Goal: Task Accomplishment & Management: Use online tool/utility

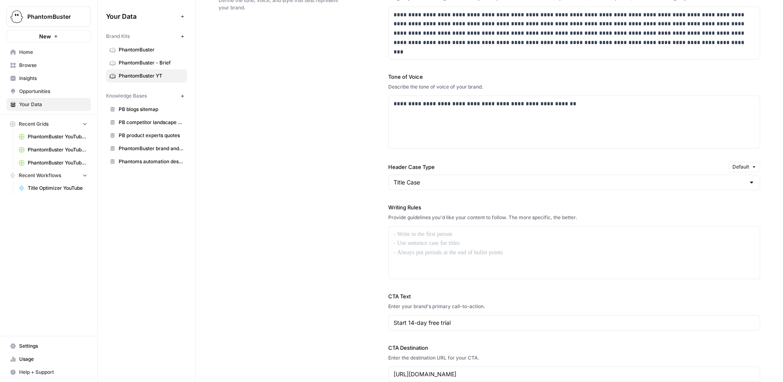
scroll to position [598, 0]
click at [461, 208] on label "Writing Rules" at bounding box center [574, 206] width 372 height 8
drag, startPoint x: 614, startPoint y: 210, endPoint x: 592, endPoint y: 220, distance: 24.1
click at [592, 220] on div "Writing Rules Provide guidelines you'd like your content to follow. The more sp…" at bounding box center [574, 240] width 372 height 76
click at [595, 220] on div "Provide guidelines you'd like your content to follow. The more specific, the be…" at bounding box center [574, 216] width 372 height 7
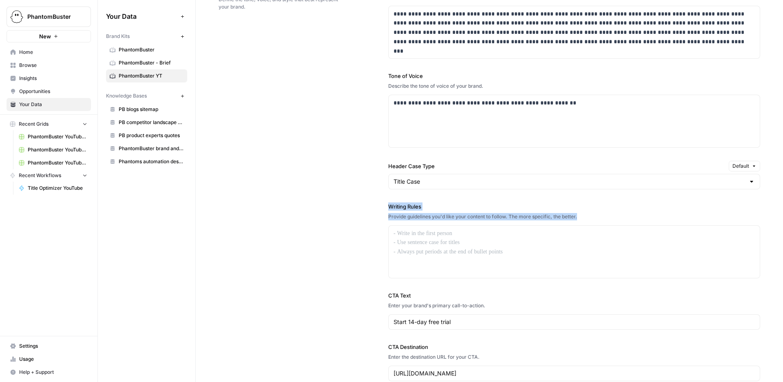
drag, startPoint x: 601, startPoint y: 219, endPoint x: 379, endPoint y: 208, distance: 221.8
click at [379, 208] on div "**********" at bounding box center [490, 182] width 542 height 431
copy div "Writing Rules Provide guidelines you'd like your content to follow. The more sp…"
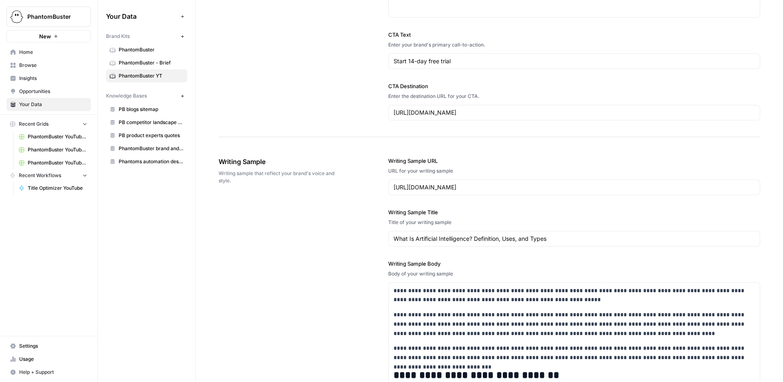
scroll to position [0, 0]
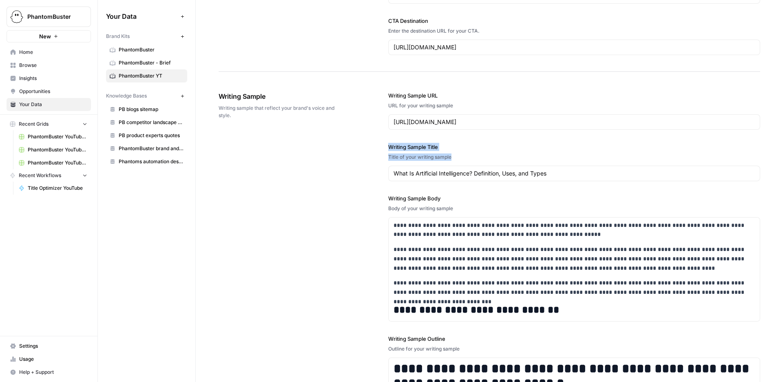
drag, startPoint x: 433, startPoint y: 155, endPoint x: 375, endPoint y: 145, distance: 59.2
click at [375, 145] on div "**********" at bounding box center [490, 277] width 542 height 404
copy div "Writing Sample Title Title of your writing sample"
click at [343, 162] on div "**********" at bounding box center [490, 277] width 542 height 404
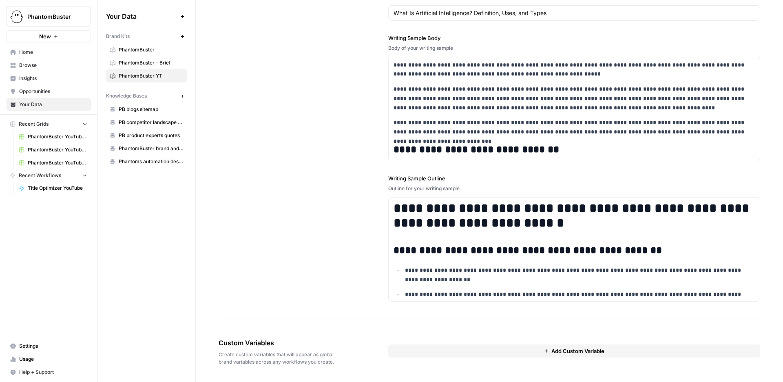
click at [136, 47] on span "PhantomBuster" at bounding box center [151, 49] width 65 height 7
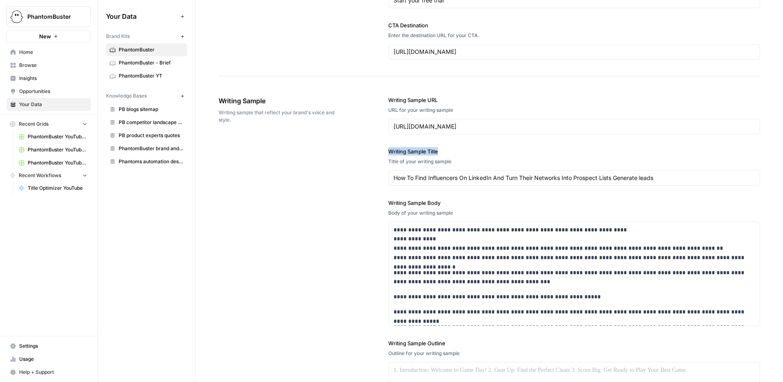
drag, startPoint x: 466, startPoint y: 151, endPoint x: 376, endPoint y: 151, distance: 89.8
click at [376, 151] on div "**********" at bounding box center [490, 256] width 542 height 352
click at [437, 151] on label "Writing Sample Title" at bounding box center [574, 151] width 372 height 8
click at [437, 174] on input "How To Find Influencers On LinkedIn And Turn Their Networks Into Prospect Lists…" at bounding box center [574, 178] width 361 height 8
drag, startPoint x: 460, startPoint y: 159, endPoint x: 375, endPoint y: 146, distance: 85.5
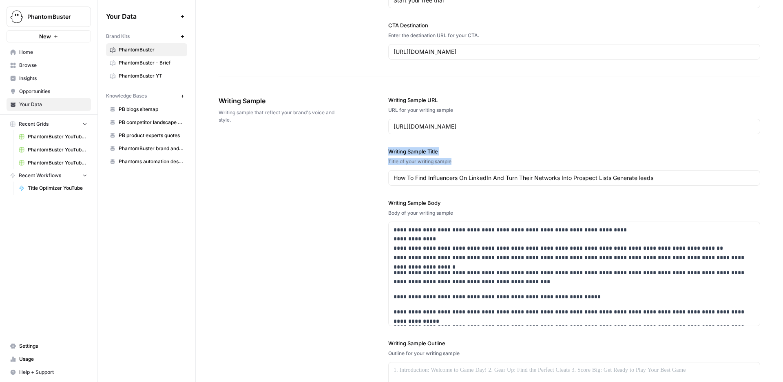
click at [375, 146] on div "**********" at bounding box center [490, 256] width 542 height 352
copy div "Writing Sample Title Title of your writing sample"
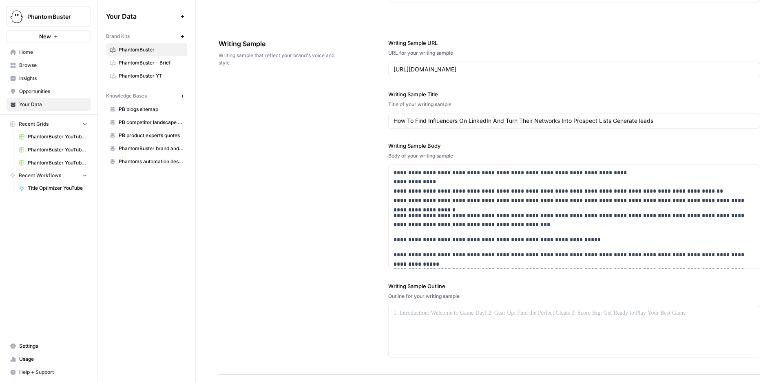
click at [466, 160] on div "**********" at bounding box center [574, 205] width 372 height 127
drag, startPoint x: 471, startPoint y: 160, endPoint x: 379, endPoint y: 150, distance: 92.3
click at [379, 150] on div "**********" at bounding box center [490, 198] width 542 height 352
click at [416, 155] on div "Body of your writing sample" at bounding box center [574, 155] width 372 height 7
drag, startPoint x: 461, startPoint y: 153, endPoint x: 381, endPoint y: 143, distance: 80.2
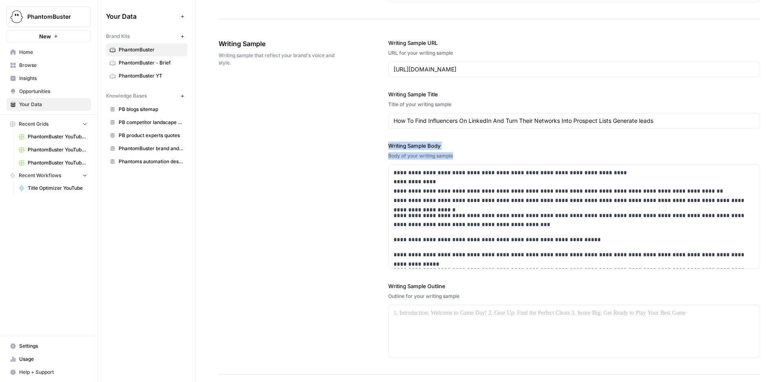
click at [381, 143] on div "**********" at bounding box center [490, 198] width 542 height 352
copy div "Writing Sample Body Body of your writing sample"
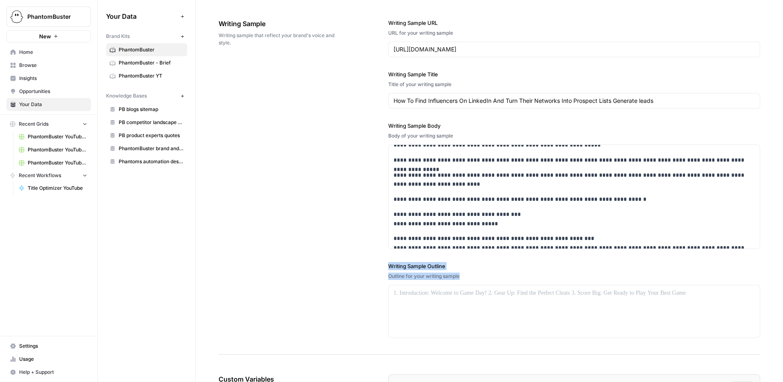
drag, startPoint x: 477, startPoint y: 278, endPoint x: 375, endPoint y: 263, distance: 103.1
click at [375, 263] on div "**********" at bounding box center [490, 178] width 542 height 352
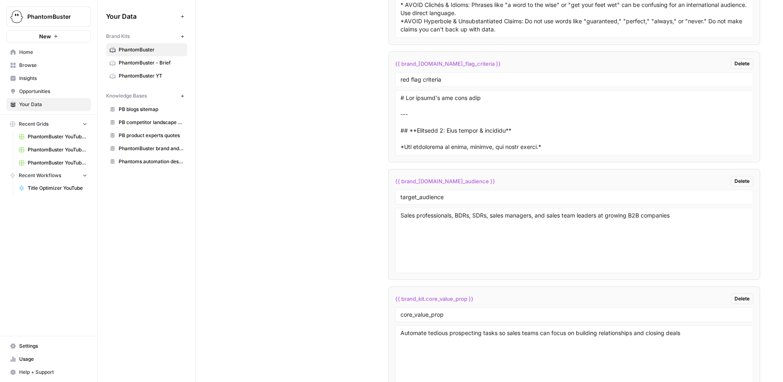
scroll to position [1528, 0]
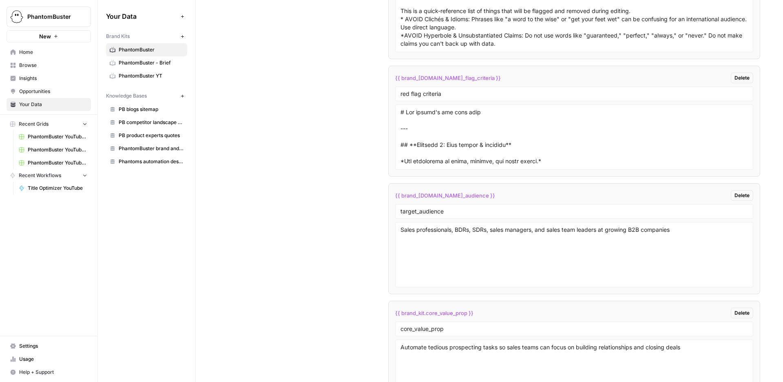
click at [146, 75] on span "PhantomBuster YT" at bounding box center [151, 75] width 65 height 7
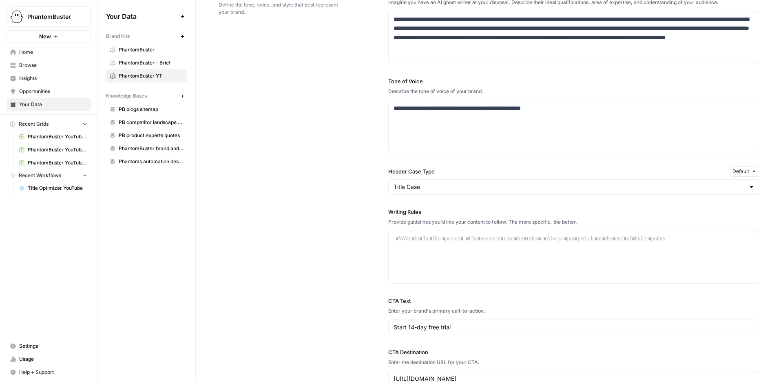
scroll to position [601, 0]
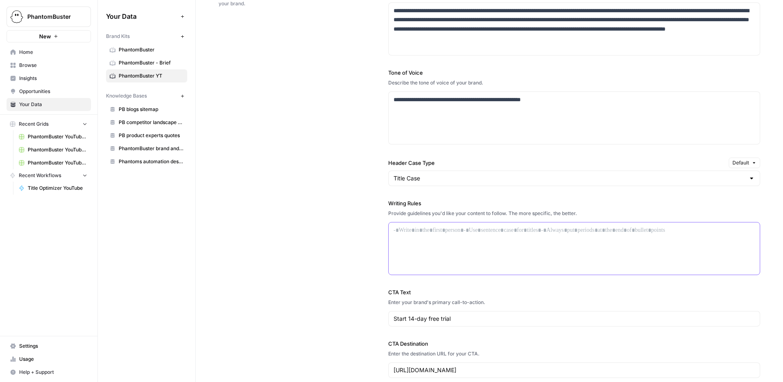
click at [419, 240] on div at bounding box center [574, 248] width 371 height 52
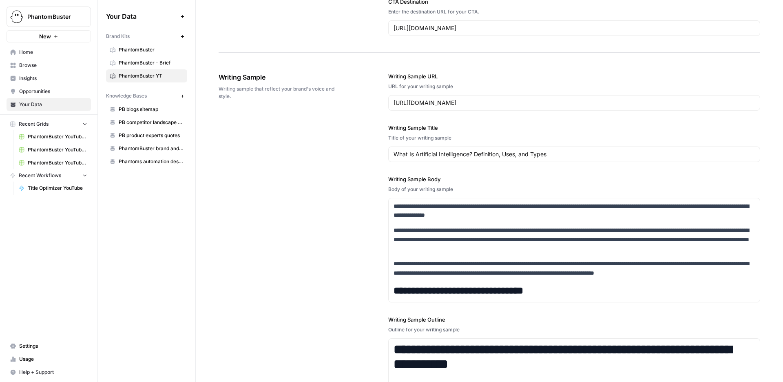
scroll to position [1018, 0]
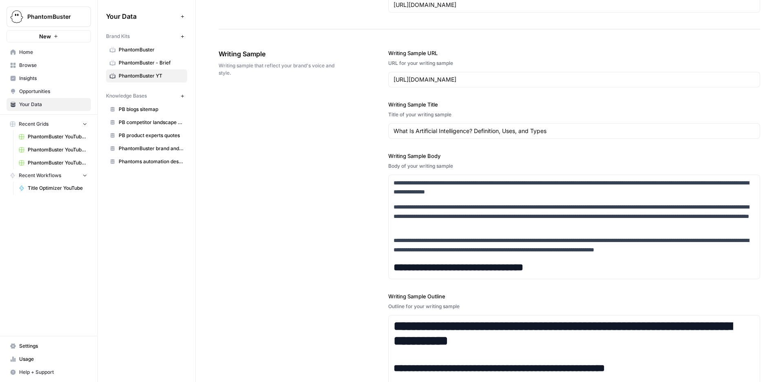
click at [542, 124] on div "What Is Artificial Intelligence? Definition, Uses, and Types" at bounding box center [574, 131] width 372 height 16
drag, startPoint x: 562, startPoint y: 128, endPoint x: 312, endPoint y: 128, distance: 250.1
click at [313, 129] on div "**********" at bounding box center [490, 235] width 542 height 404
paste input "Automate LinkedIn Lead Generation in 5 Minutes (No Code)"
type input "Automate LinkedIn Lead Generation in 5 Minutes (No Code)"
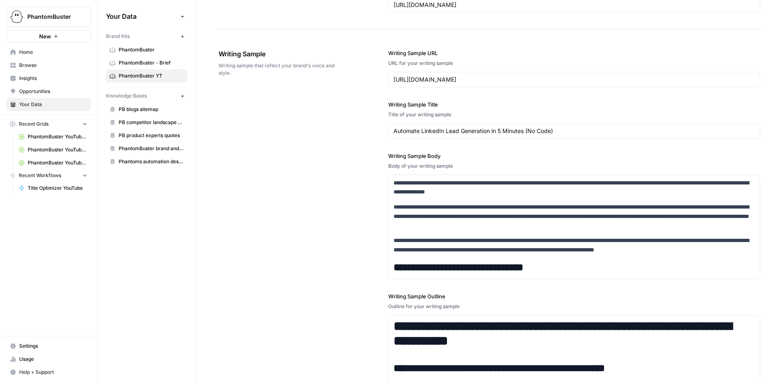
click at [337, 155] on div "**********" at bounding box center [490, 235] width 542 height 404
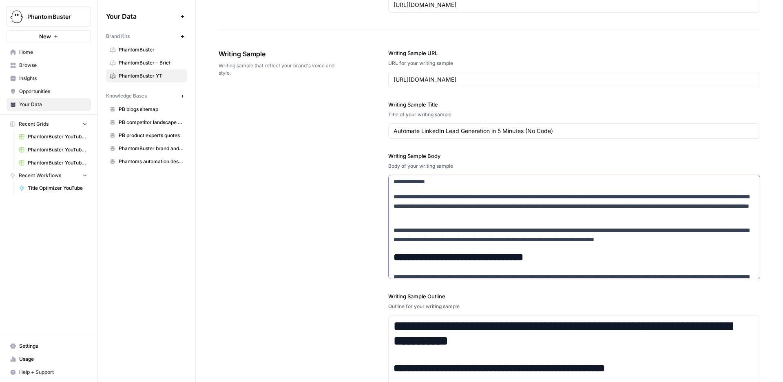
click at [485, 229] on p "**********" at bounding box center [574, 235] width 361 height 19
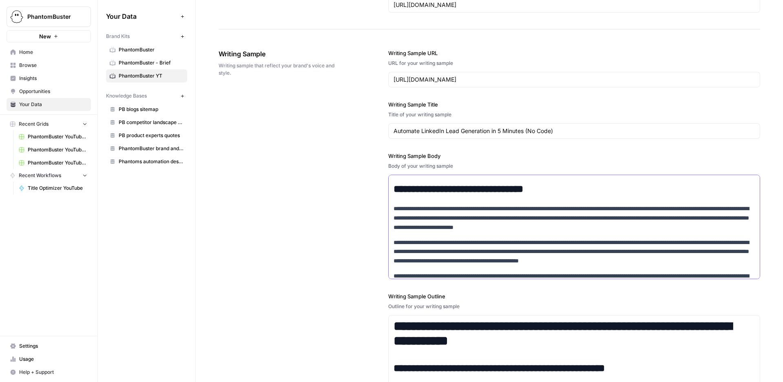
scroll to position [0, 0]
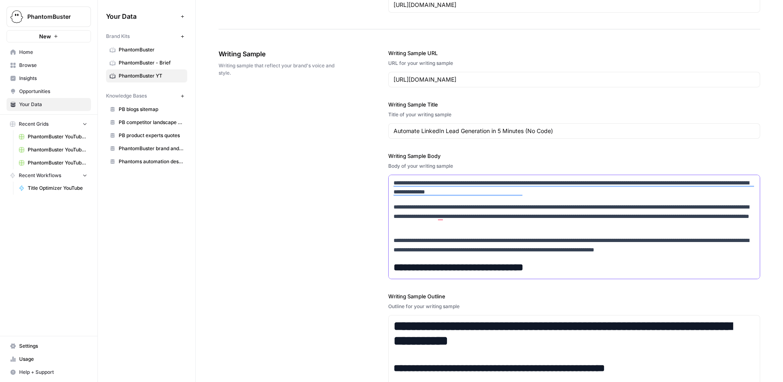
drag, startPoint x: 403, startPoint y: 182, endPoint x: 377, endPoint y: 168, distance: 29.0
click at [386, 173] on div "**********" at bounding box center [490, 235] width 542 height 404
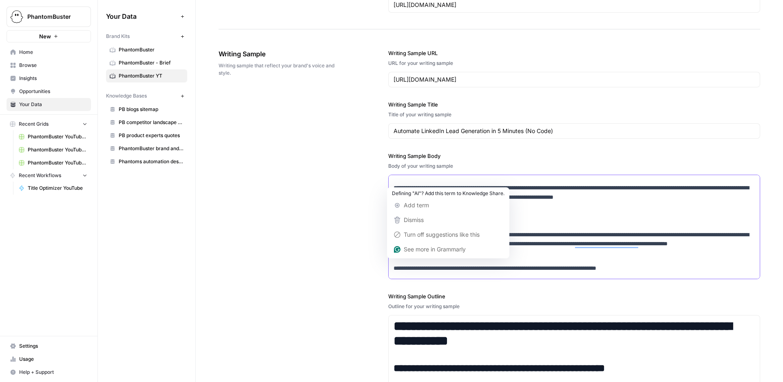
scroll to position [815, 0]
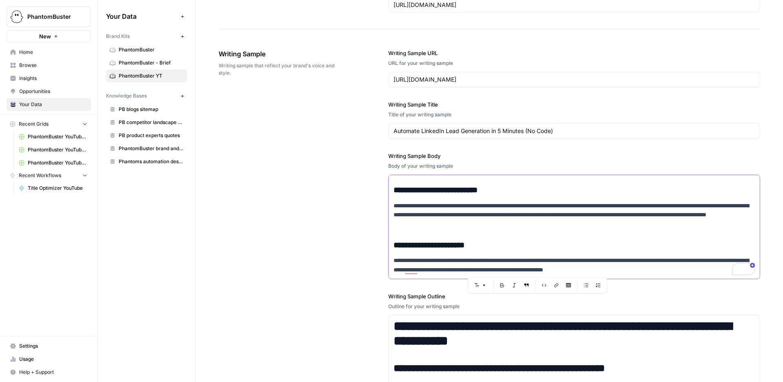
drag, startPoint x: 394, startPoint y: 182, endPoint x: 607, endPoint y: 326, distance: 256.5
click at [607, 326] on div "**********" at bounding box center [574, 234] width 372 height 403
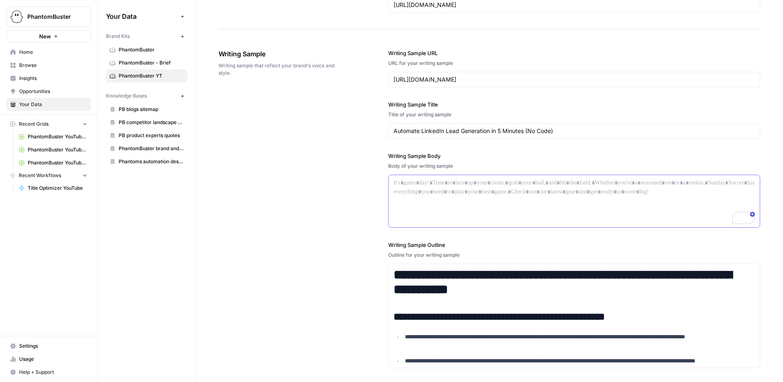
scroll to position [1020, 0]
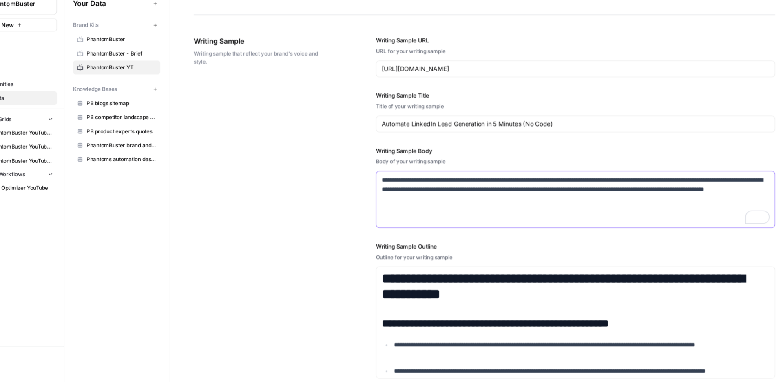
click at [557, 206] on div "**********" at bounding box center [574, 199] width 371 height 52
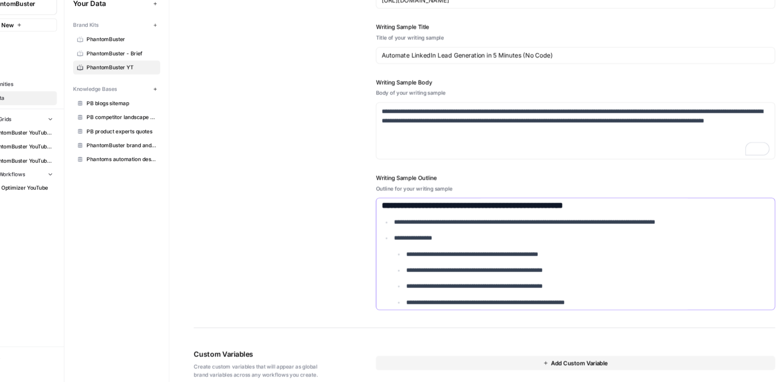
scroll to position [0, 0]
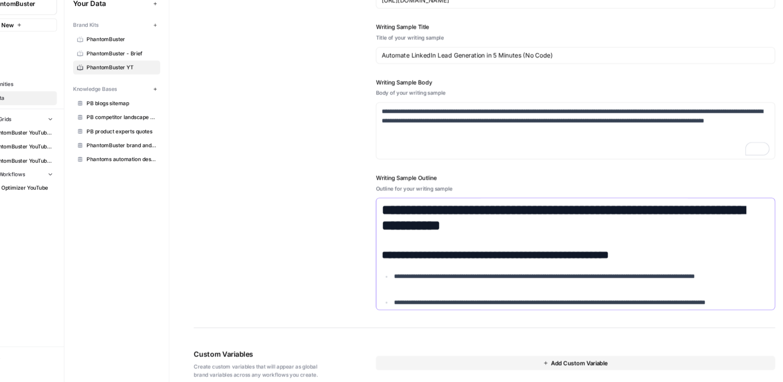
drag, startPoint x: 403, startPoint y: 195, endPoint x: 361, endPoint y: 163, distance: 52.4
click at [361, 163] on div "**********" at bounding box center [490, 143] width 542 height 352
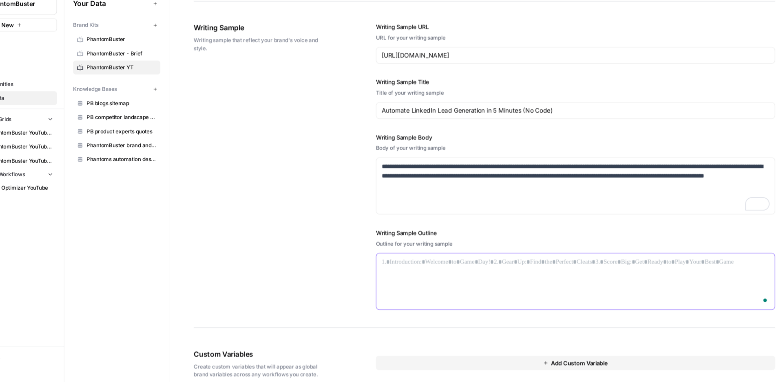
scroll to position [1033, 0]
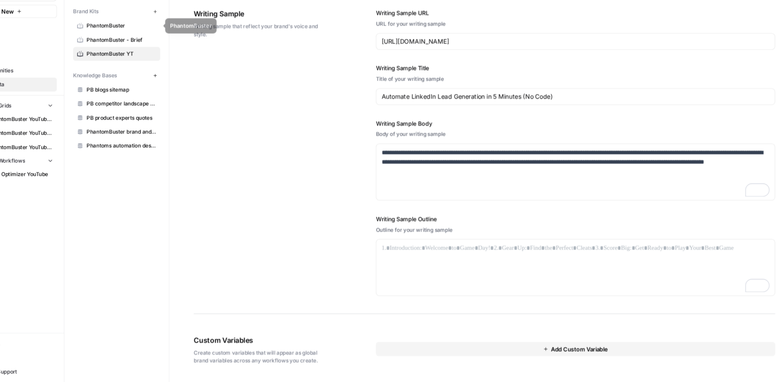
click at [142, 48] on span "PhantomBuster" at bounding box center [151, 49] width 65 height 7
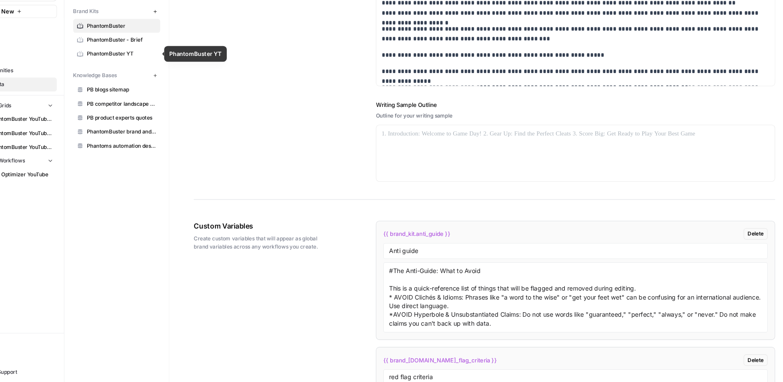
click at [144, 75] on span "PhantomBuster YT" at bounding box center [151, 75] width 65 height 7
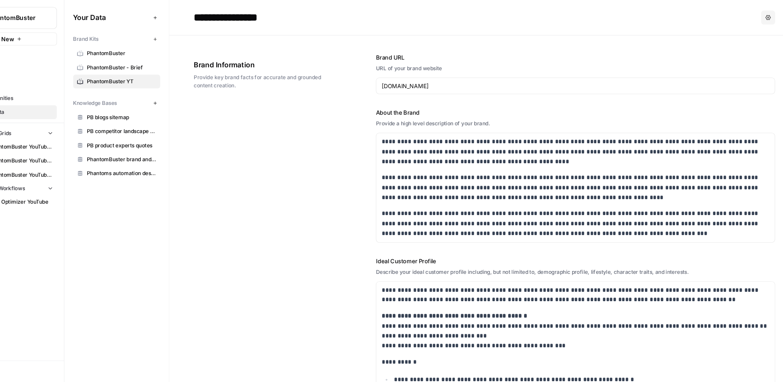
drag, startPoint x: 156, startPoint y: 98, endPoint x: 99, endPoint y: 98, distance: 57.1
click at [99, 98] on div "Your Data Add Data Brand Kits New PhantomBuster PhantomBuster - Brief PhantomBu…" at bounding box center [147, 89] width 98 height 178
copy span "Knowledge Bases"
click at [193, 97] on div "Your Data Add Data Brand Kits New PhantomBuster PhantomBuster - Brief PhantomBu…" at bounding box center [147, 89] width 98 height 178
click at [186, 96] on button "New" at bounding box center [182, 96] width 10 height 10
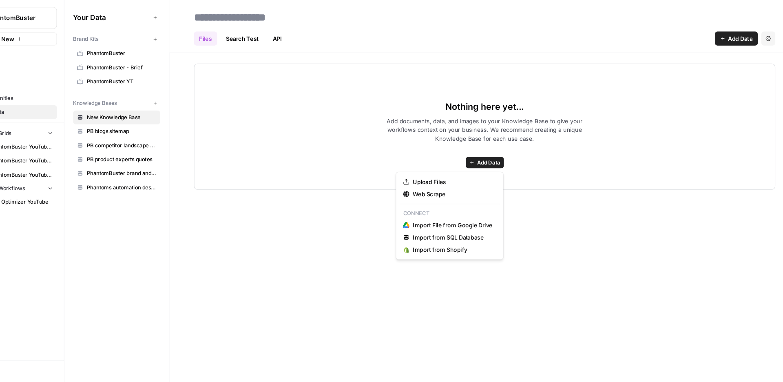
click at [484, 149] on span "Add Data" at bounding box center [494, 151] width 22 height 7
click at [352, 225] on div "Files Search Test API Add Data Settings Nothing here yet... Add documents, data…" at bounding box center [490, 191] width 588 height 382
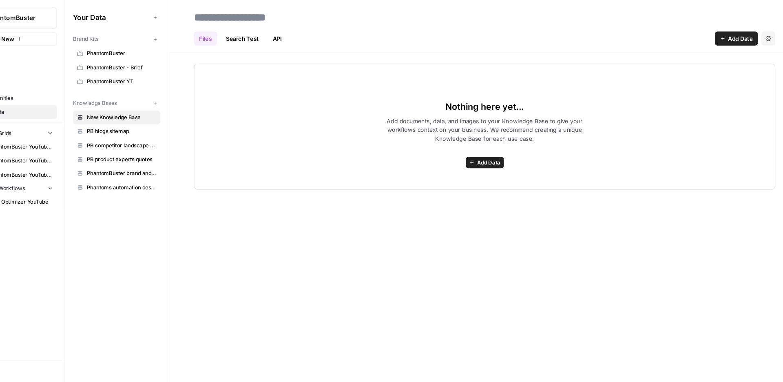
click at [483, 150] on span "Add Data" at bounding box center [494, 151] width 22 height 7
click at [372, 207] on div "Files Search Test API Add Data Settings Nothing here yet... Add documents, data…" at bounding box center [490, 191] width 588 height 382
click at [236, 16] on input at bounding box center [280, 16] width 131 height 16
paste input "**********"
type input "**********"
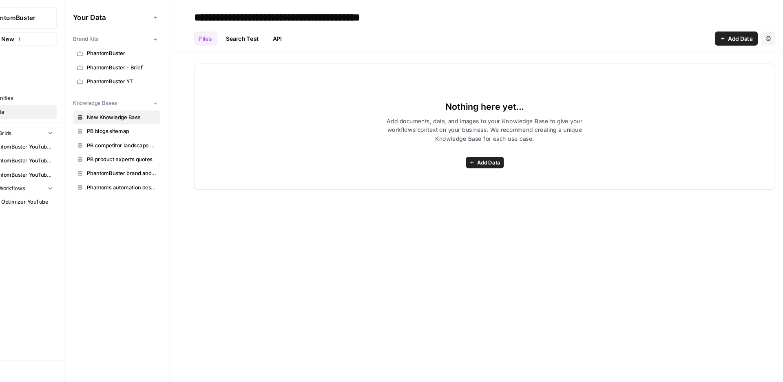
click at [381, 103] on div "Nothing here yet... Add documents, data, and images to your Knowledge Base to g…" at bounding box center [490, 118] width 542 height 118
click at [489, 151] on span "Add Data" at bounding box center [494, 151] width 22 height 7
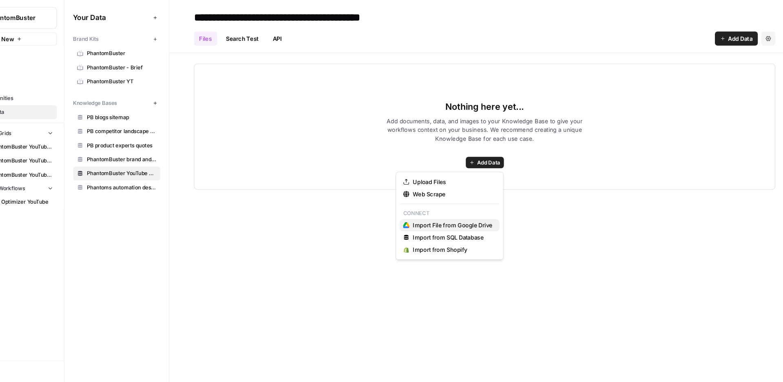
click at [453, 208] on span "Import File from Google Drive" at bounding box center [460, 210] width 74 height 8
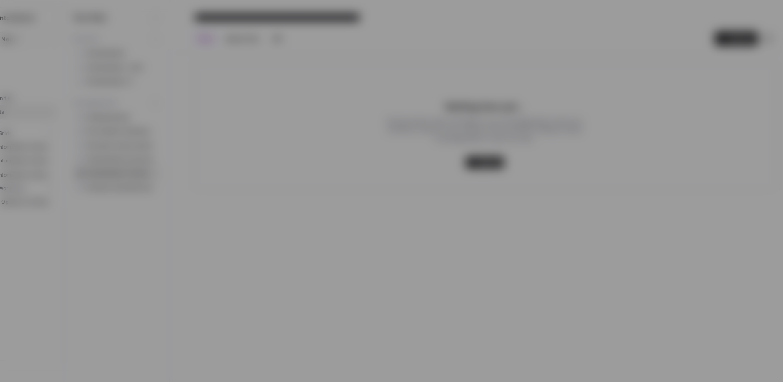
type input "phantombuster-0-spkyrjnmtf@airops.iam.gserviceaccount.com"
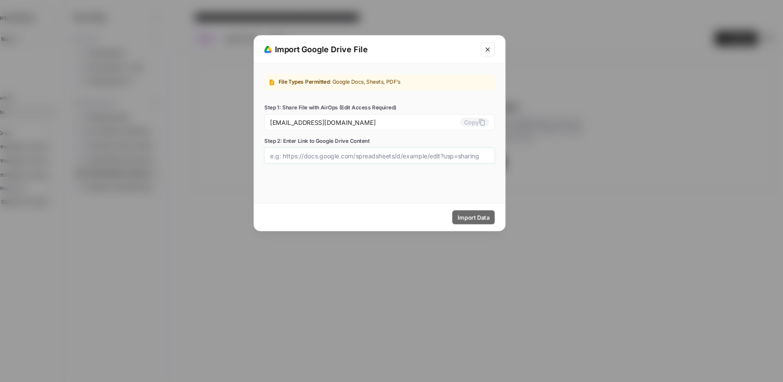
click at [321, 142] on input "Step 2: Enter Link to Google Drive Content" at bounding box center [392, 144] width 204 height 7
paste input "https://docs.google.com/document/d/1aUNueOcJmKqOH_C83CyOgT-bohvqR3vujr_iah6hn4s…"
type input "https://docs.google.com/document/d/1aUNueOcJmKqOH_C83CyOgT-bohvqR3vujr_iah6hn4s…"
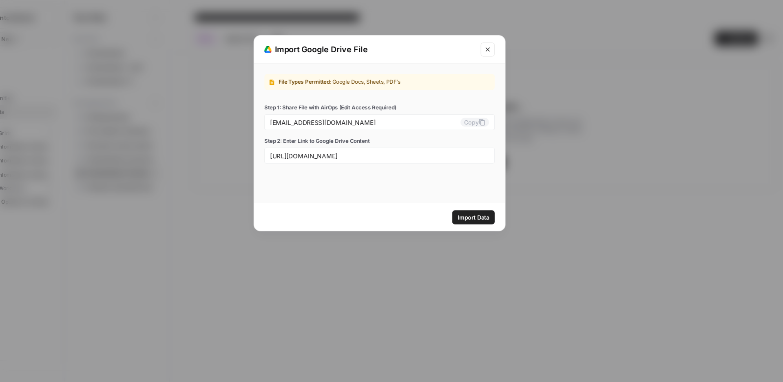
click at [483, 204] on span "Import Data" at bounding box center [479, 202] width 30 height 8
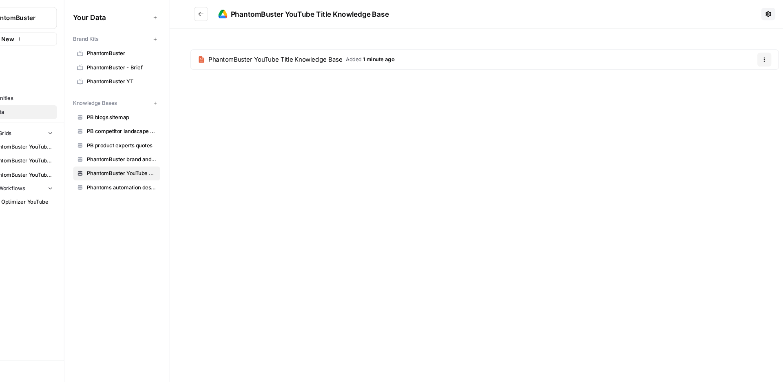
click at [309, 53] on span "PhantomBuster YouTube Title Knowledge Base" at bounding box center [294, 55] width 125 height 8
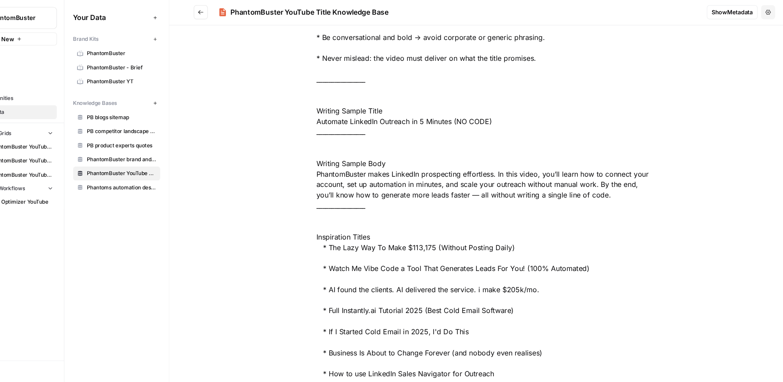
scroll to position [304, 0]
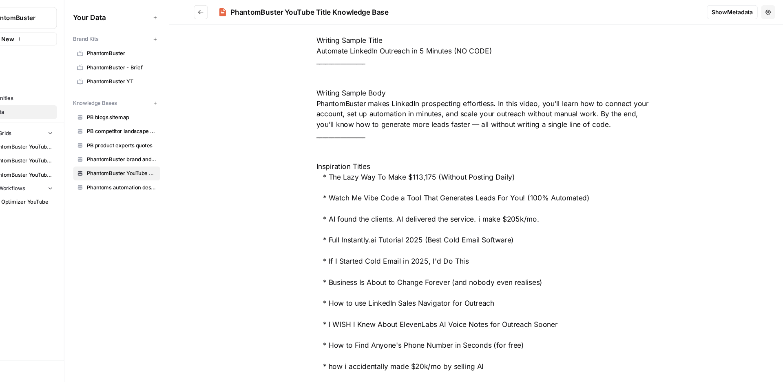
click at [225, 10] on icon "Go back" at bounding box center [225, 12] width 6 height 6
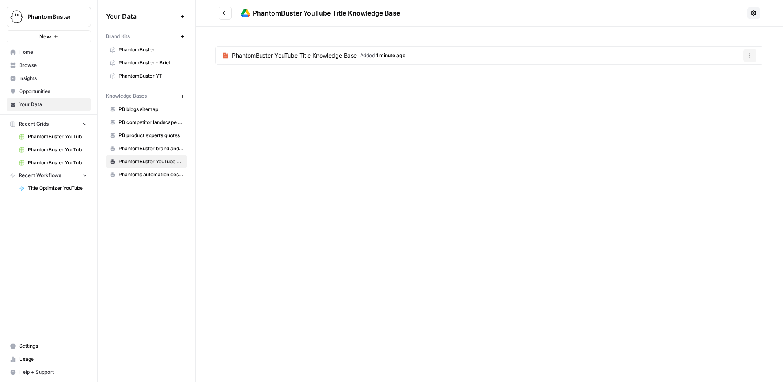
click at [27, 113] on nav "Home Browse Insights Opportunities Your Data" at bounding box center [49, 78] width 98 height 72
click at [35, 99] on link "Your Data" at bounding box center [49, 104] width 84 height 13
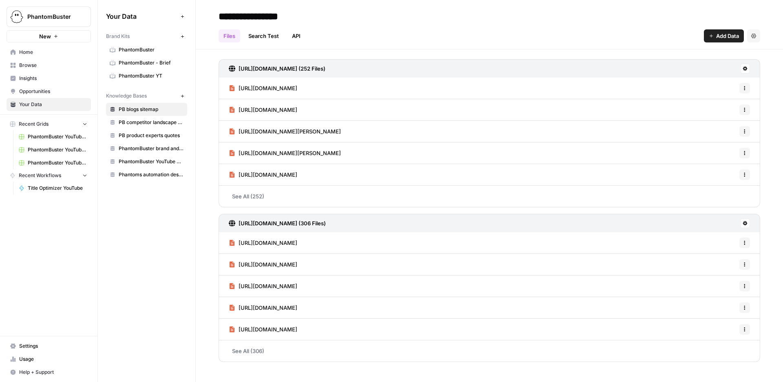
click at [29, 107] on span "Your Data" at bounding box center [53, 104] width 68 height 7
click at [29, 124] on span "Recent Grids" at bounding box center [34, 123] width 30 height 7
click at [24, 54] on span "Home" at bounding box center [53, 52] width 68 height 7
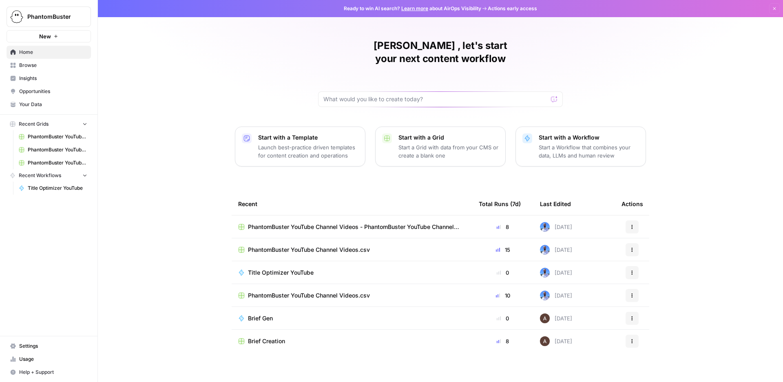
click at [266, 337] on span "Brief Creation" at bounding box center [266, 341] width 37 height 8
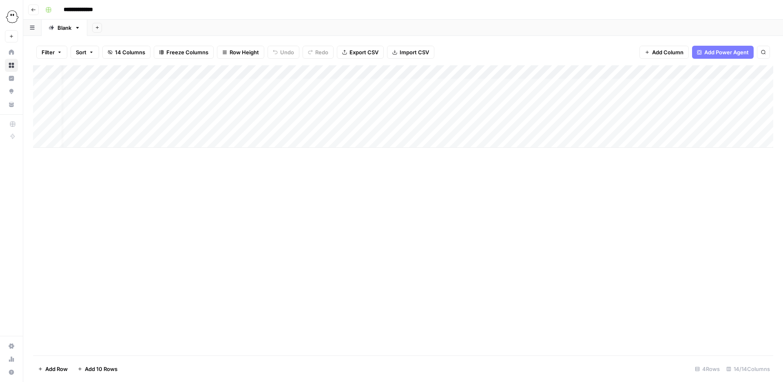
scroll to position [0, 16]
click at [459, 71] on div "Add Column" at bounding box center [403, 106] width 741 height 82
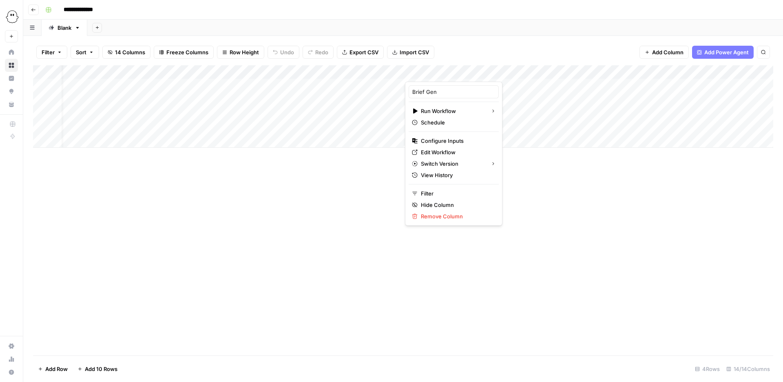
click at [379, 168] on div "Add Column" at bounding box center [403, 210] width 741 height 290
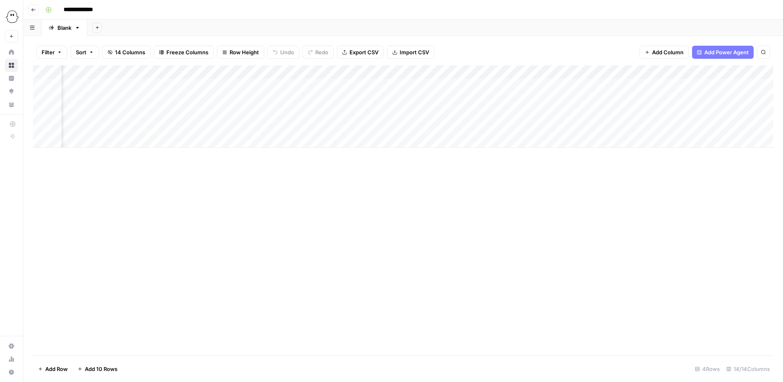
scroll to position [0, 251]
click at [679, 70] on div "Add Column" at bounding box center [403, 106] width 741 height 82
click at [591, 166] on div "Add Column" at bounding box center [403, 210] width 741 height 290
click at [623, 71] on div "Add Column" at bounding box center [403, 106] width 741 height 82
click at [696, 207] on div "Add Column" at bounding box center [403, 210] width 741 height 290
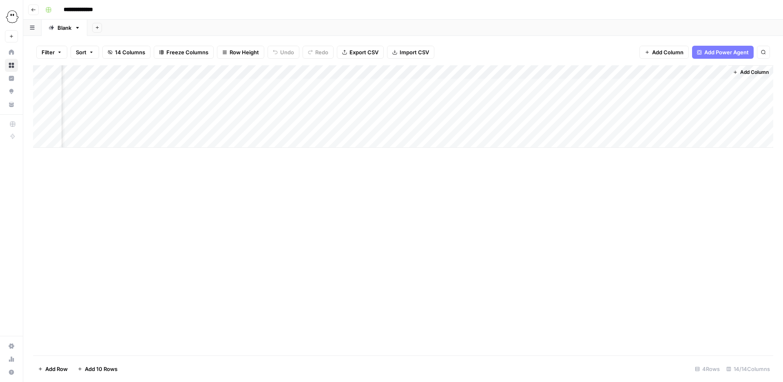
scroll to position [0, 477]
click at [644, 71] on div "Add Column" at bounding box center [403, 106] width 741 height 82
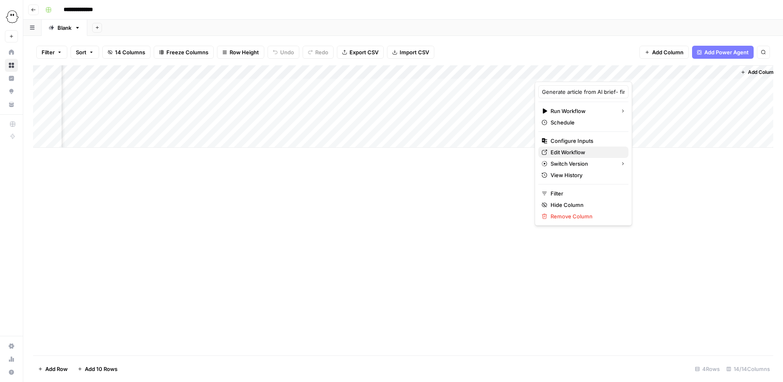
click at [561, 149] on span "Edit Workflow" at bounding box center [586, 152] width 71 height 8
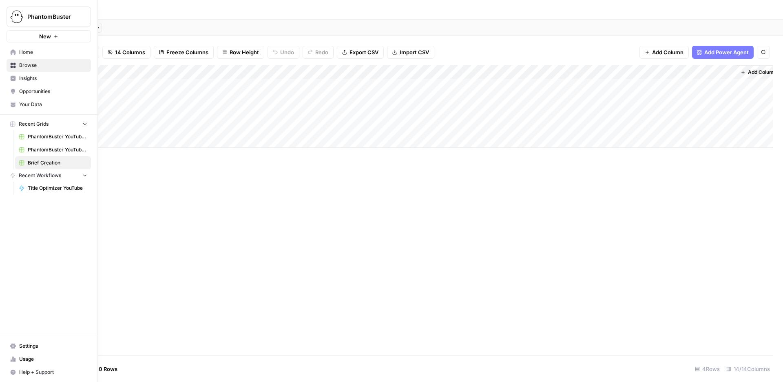
click at [26, 52] on span "Home" at bounding box center [53, 52] width 68 height 7
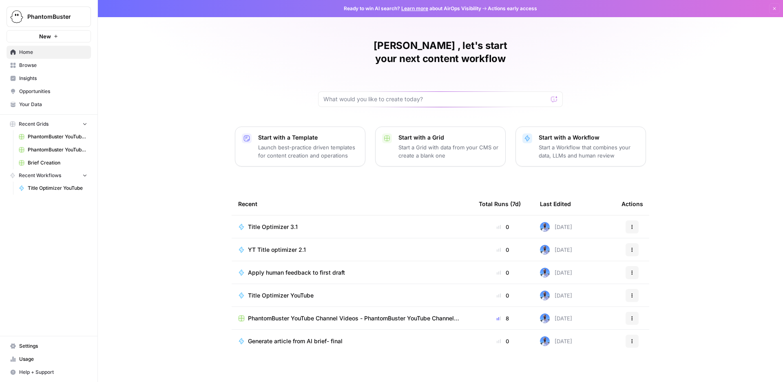
click at [31, 103] on span "Your Data" at bounding box center [53, 104] width 68 height 7
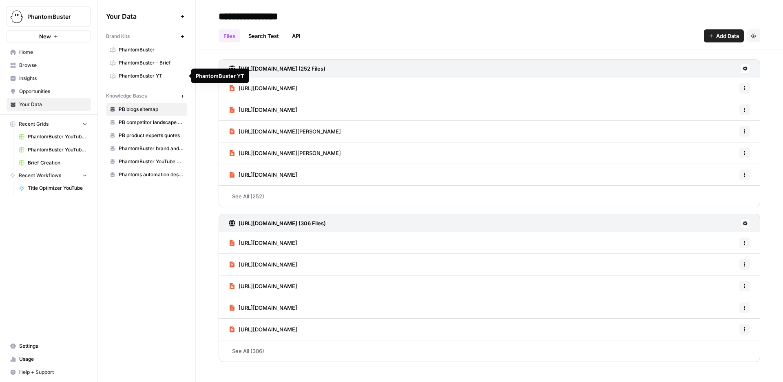
click at [151, 75] on span "PhantomBuster YT" at bounding box center [151, 75] width 65 height 7
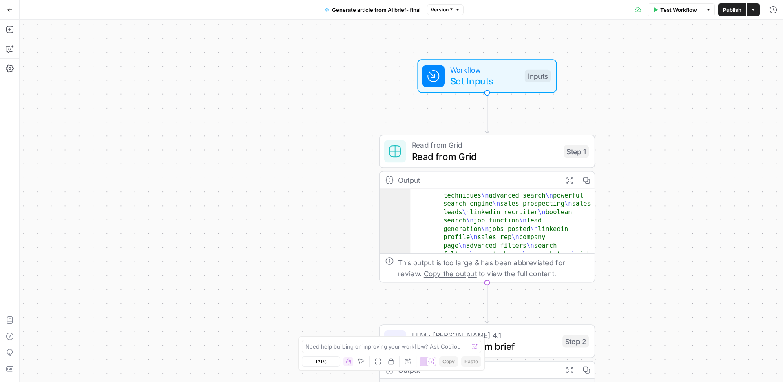
scroll to position [102, 0]
click at [508, 261] on div "This output is too large & has been abbreviated for review. Copy the output to …" at bounding box center [493, 268] width 191 height 22
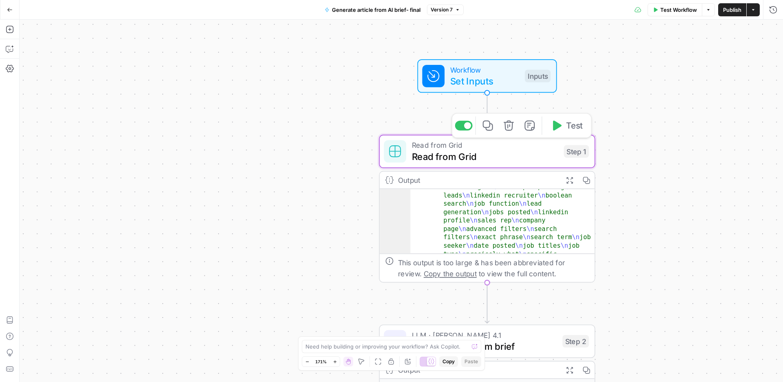
click at [567, 154] on div "Step 1" at bounding box center [576, 151] width 25 height 13
type input "Blank"
type input "Brief Creation"
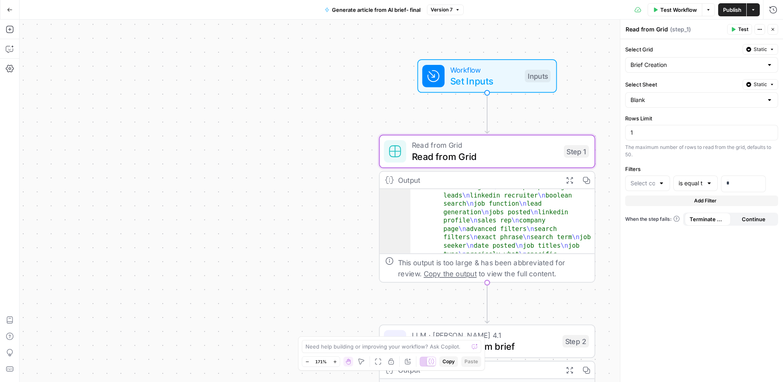
type input "Surfer SEO Keyword"
click at [422, 182] on div "Output" at bounding box center [477, 179] width 159 height 11
click at [567, 177] on icon "button" at bounding box center [570, 180] width 7 height 7
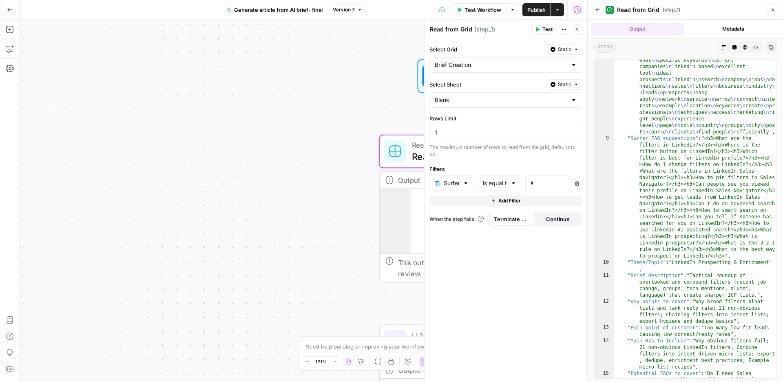
scroll to position [160, 0]
click at [282, 124] on div "Workflow Set Inputs Inputs Read from Grid Read from Grid Step 1 Output Expand O…" at bounding box center [304, 201] width 568 height 362
click at [774, 7] on button "Close" at bounding box center [773, 9] width 11 height 11
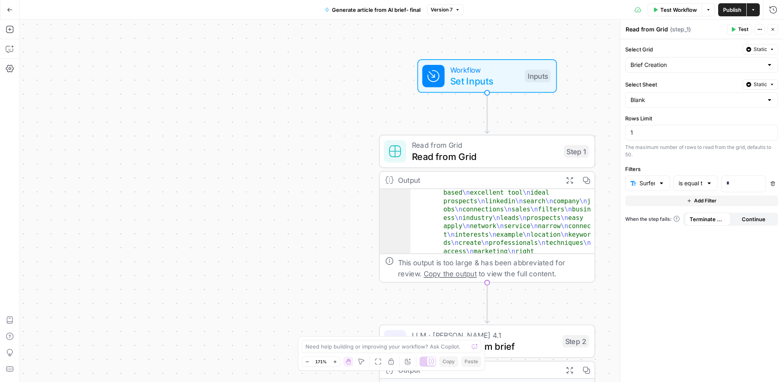
scroll to position [218, 0]
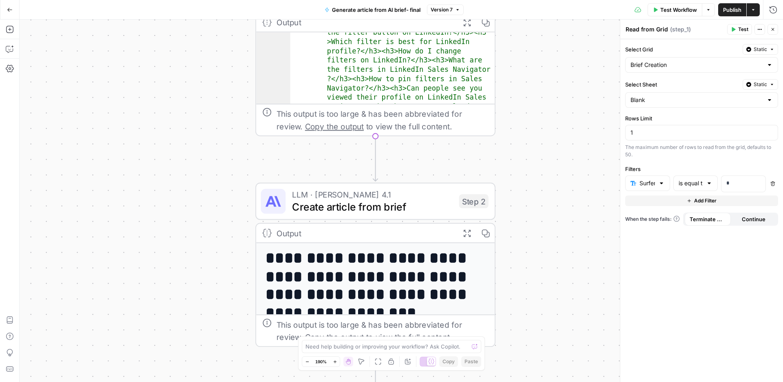
click at [220, 241] on div "Workflow Set Inputs Inputs Read from Grid Read from Grid Step 1 Output Expand O…" at bounding box center [402, 201] width 764 height 362
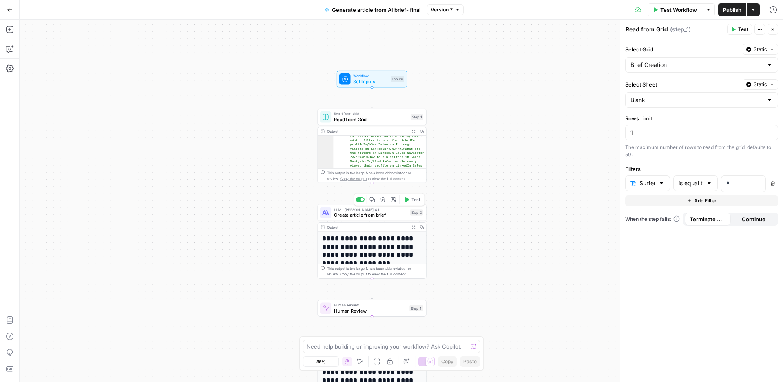
click at [391, 215] on span "Create article from brief" at bounding box center [370, 214] width 73 height 7
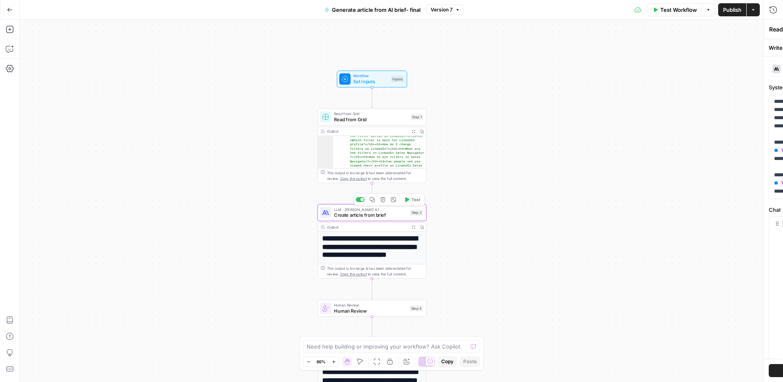
type textarea "Create article from brief"
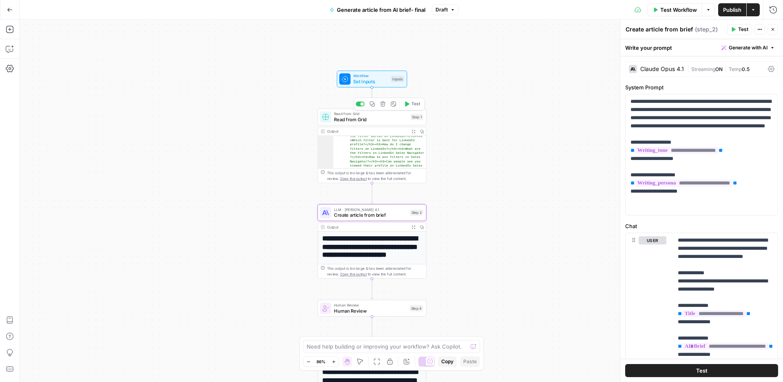
click at [395, 116] on span "Read from Grid" at bounding box center [371, 119] width 74 height 7
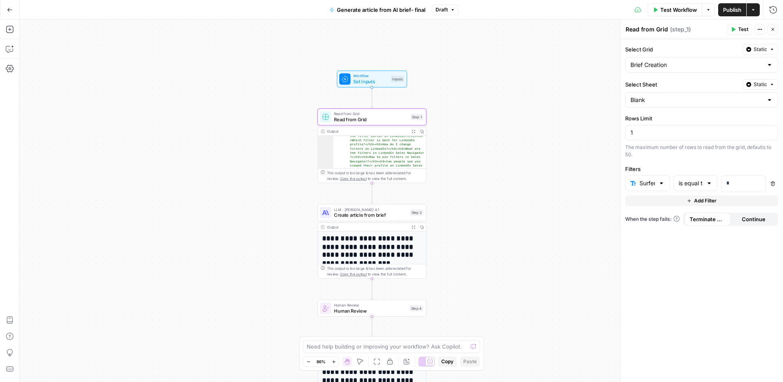
click at [413, 132] on icon "button" at bounding box center [413, 131] width 3 height 3
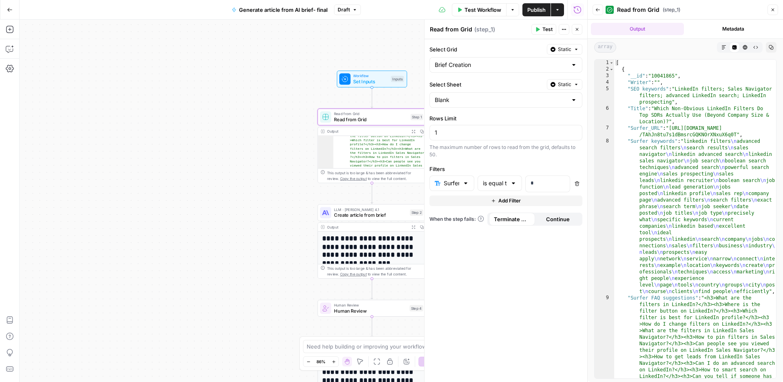
click at [726, 24] on button "Metadata" at bounding box center [733, 29] width 93 height 12
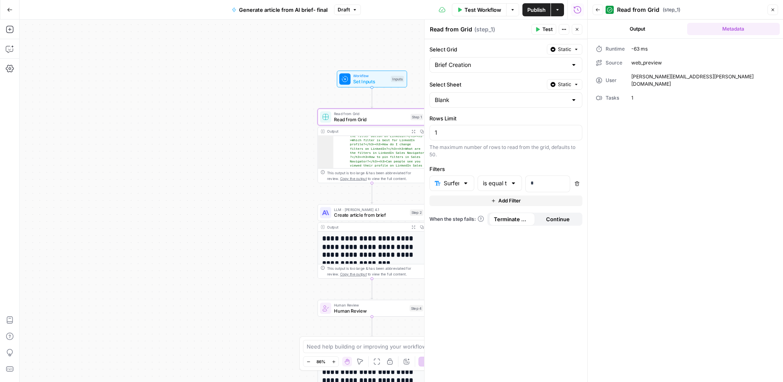
click at [623, 28] on button "Output" at bounding box center [637, 29] width 93 height 12
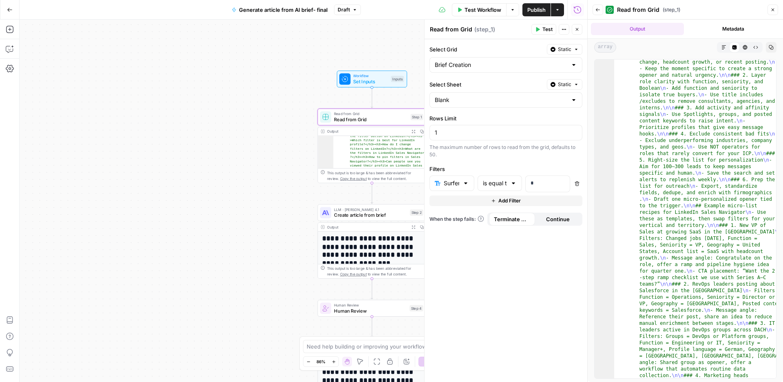
scroll to position [3335, 0]
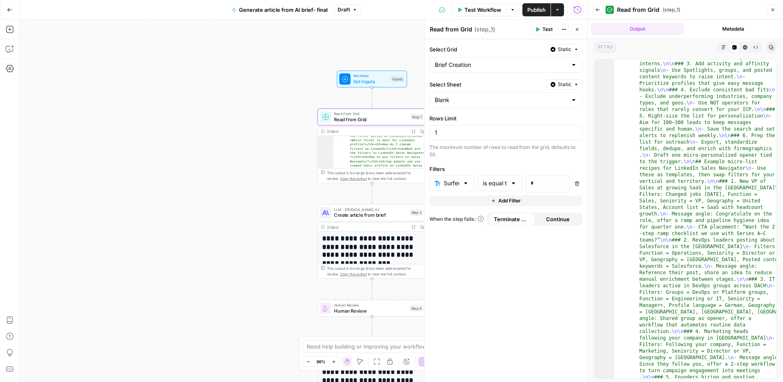
click at [774, 5] on button "Close" at bounding box center [773, 9] width 11 height 11
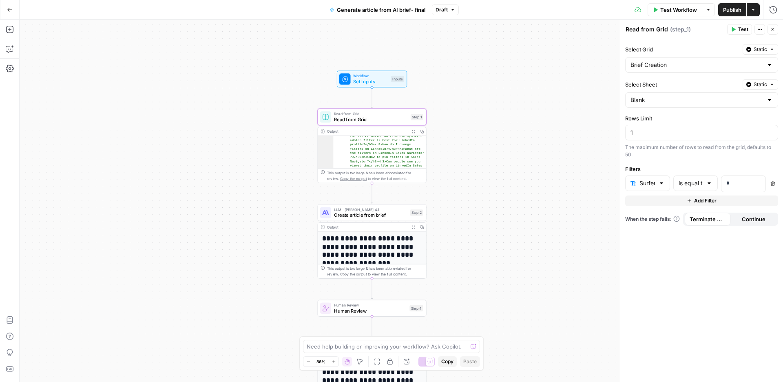
click at [266, 308] on div "Workflow Set Inputs Inputs Read from Grid Read from Grid Step 1 Output Expand O…" at bounding box center [402, 201] width 764 height 362
click at [385, 309] on span "Human Review" at bounding box center [371, 310] width 73 height 7
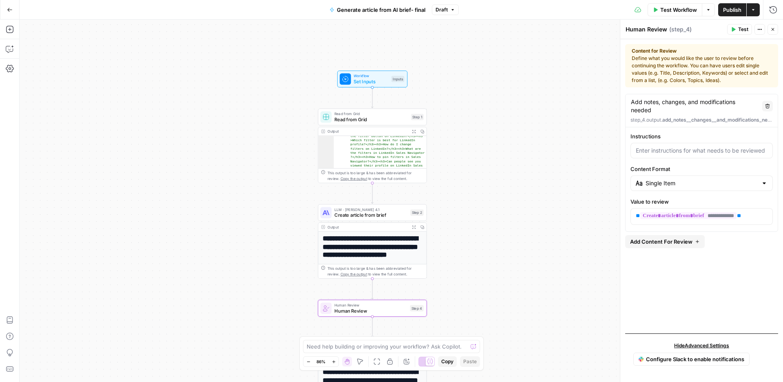
click at [568, 202] on div "Workflow Set Inputs Inputs Read from Grid Read from Grid Step 1 Output Expand O…" at bounding box center [402, 201] width 764 height 362
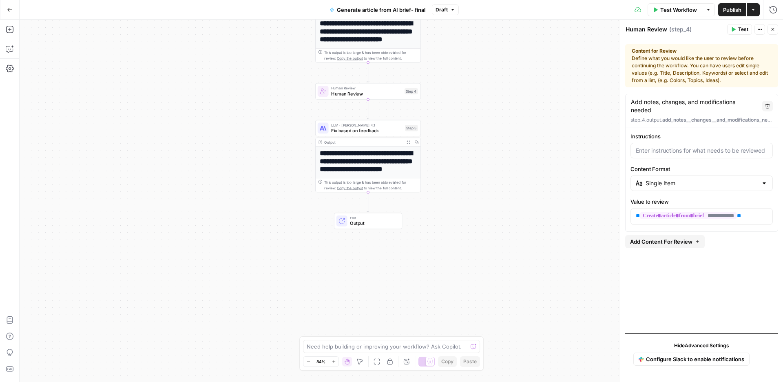
click at [12, 10] on icon "button" at bounding box center [10, 10] width 6 height 6
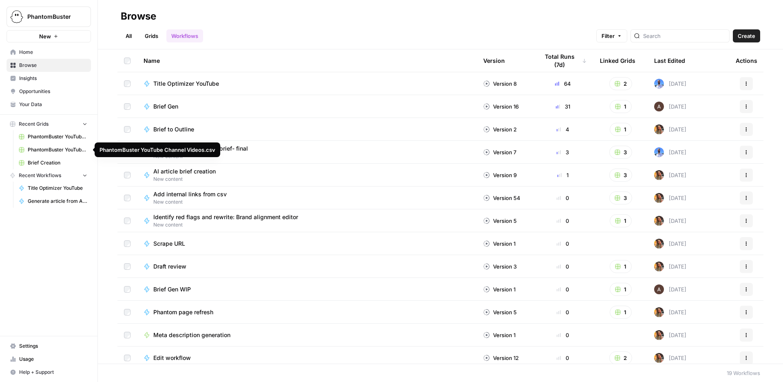
click at [57, 135] on span "PhantomBuster YouTube Channel Videos - PhantomBuster YouTube Channel Videos.csv" at bounding box center [58, 136] width 60 height 7
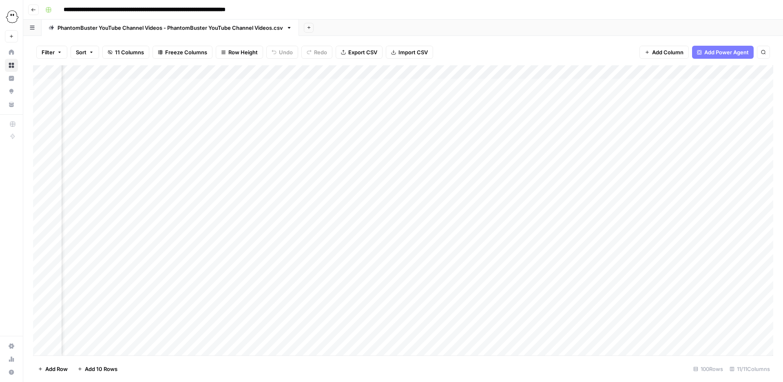
scroll to position [0, 426]
click at [599, 71] on div "Add Column" at bounding box center [403, 210] width 741 height 290
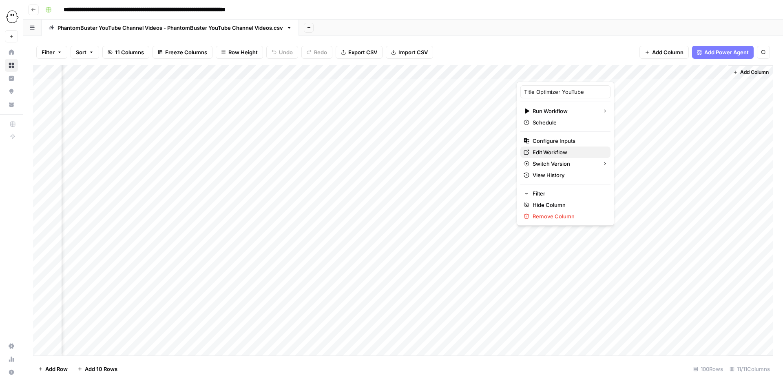
click at [549, 151] on span "Edit Workflow" at bounding box center [568, 152] width 71 height 8
click at [36, 10] on button "Go back" at bounding box center [33, 9] width 11 height 11
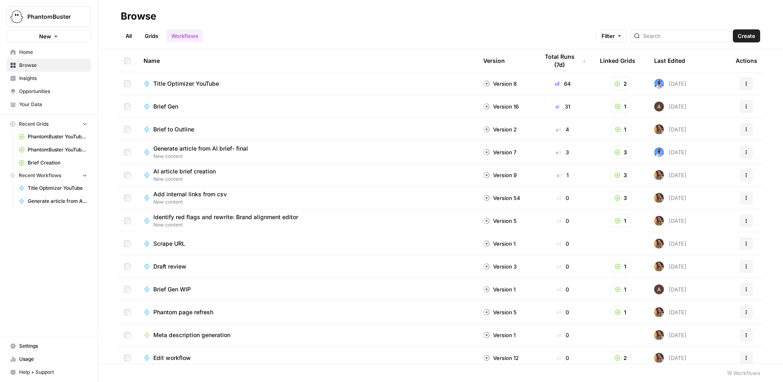
click at [40, 104] on span "Your Data" at bounding box center [53, 104] width 68 height 7
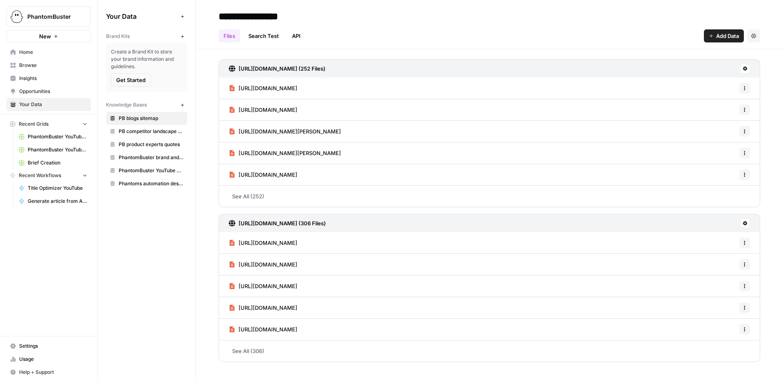
click at [33, 64] on span "Browse" at bounding box center [53, 65] width 68 height 7
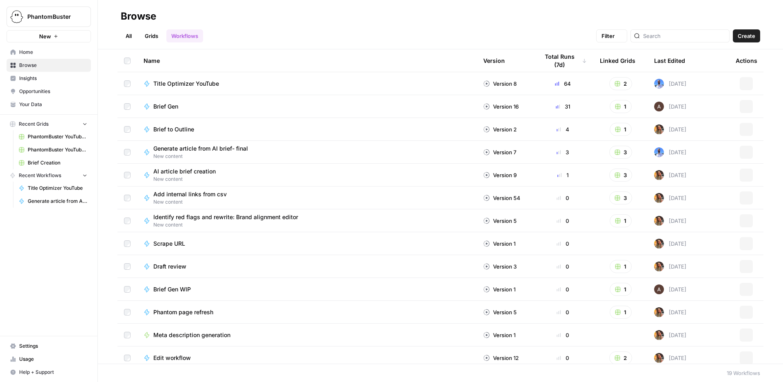
click at [33, 49] on span "Home" at bounding box center [53, 52] width 68 height 7
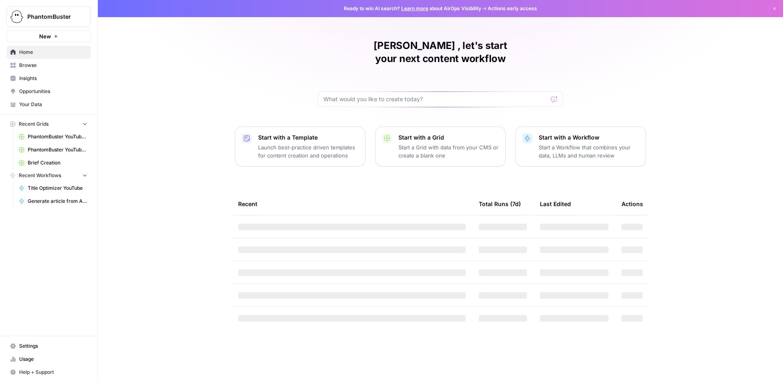
click at [33, 80] on span "Insights" at bounding box center [53, 78] width 68 height 7
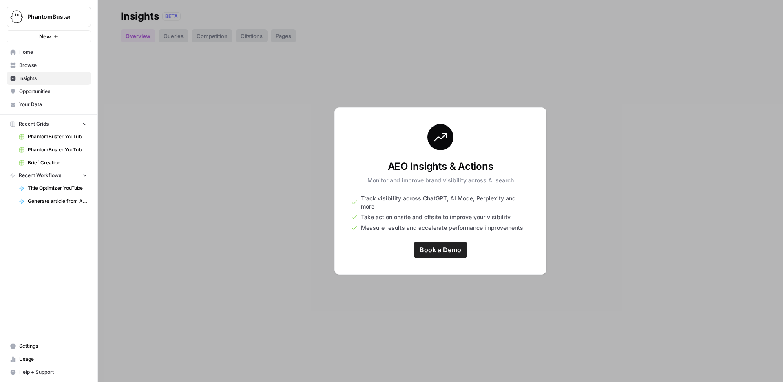
click at [206, 98] on div at bounding box center [440, 191] width 685 height 382
click at [33, 63] on span "Browse" at bounding box center [53, 65] width 68 height 7
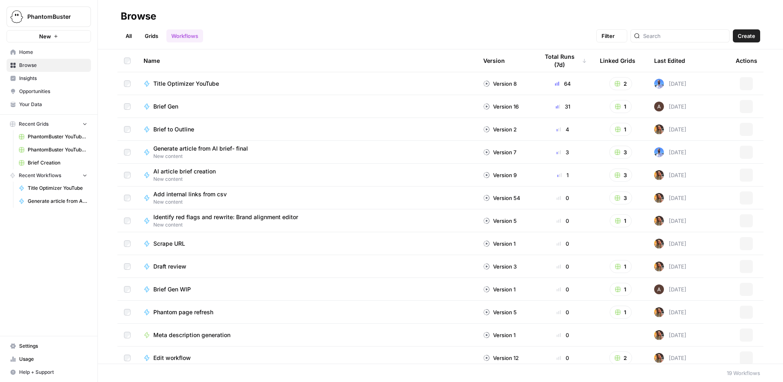
click at [35, 55] on span "Home" at bounding box center [53, 52] width 68 height 7
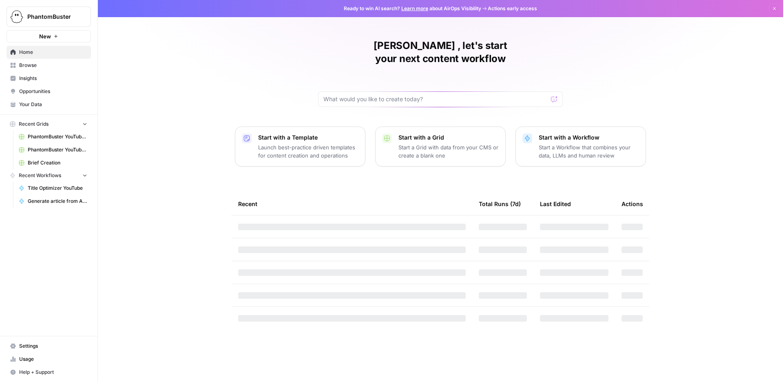
click at [22, 104] on span "Your Data" at bounding box center [53, 104] width 68 height 7
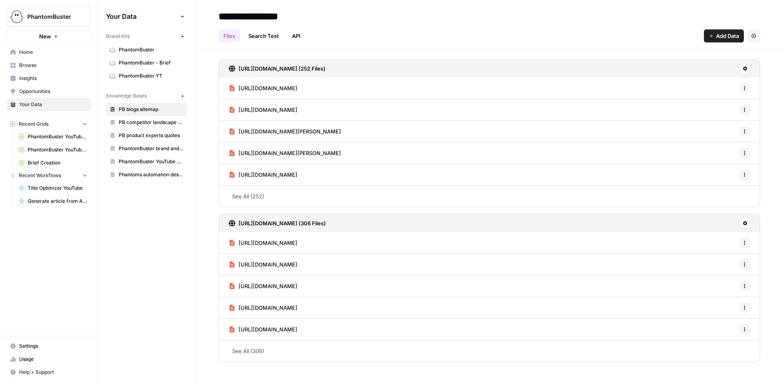
click at [149, 160] on span "PhantomBuster YouTube Title Knowledge Base" at bounding box center [151, 161] width 65 height 7
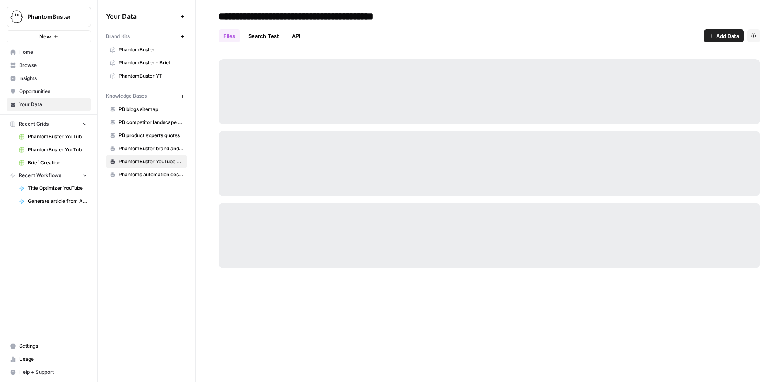
drag, startPoint x: 355, startPoint y: 15, endPoint x: 220, endPoint y: 13, distance: 134.6
click at [220, 13] on div "**********" at bounding box center [490, 16] width 542 height 13
copy input
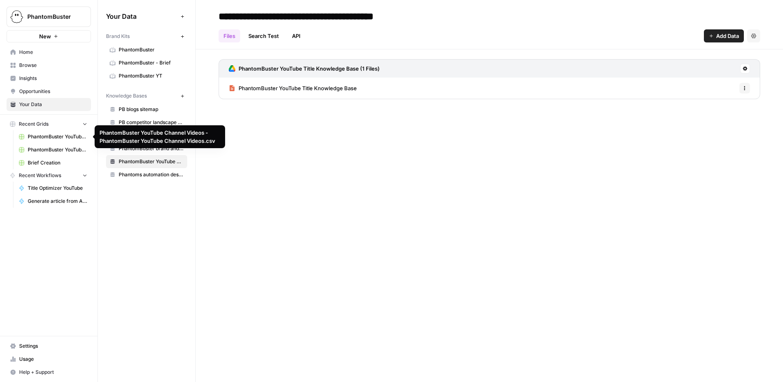
click at [60, 137] on span "PhantomBuster YouTube Channel Videos - PhantomBuster YouTube Channel Videos.csv" at bounding box center [58, 136] width 60 height 7
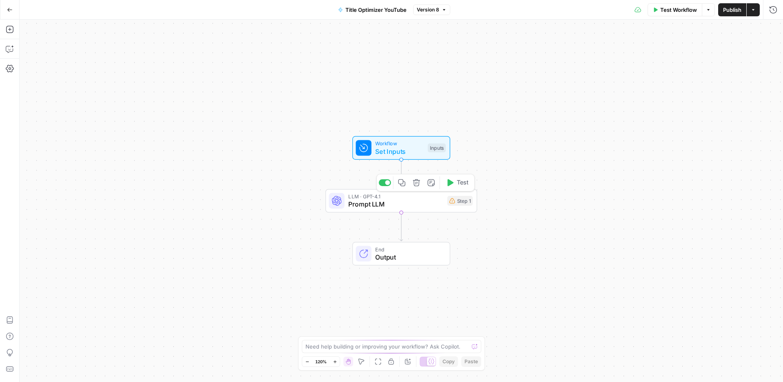
click at [426, 199] on span "Prompt LLM" at bounding box center [395, 204] width 95 height 10
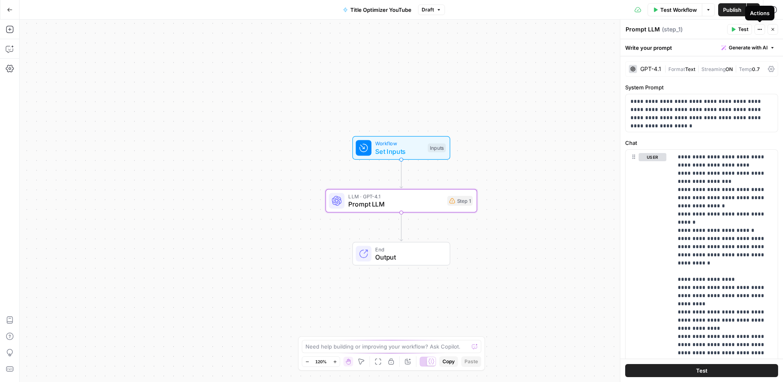
click at [758, 29] on icon "button" at bounding box center [758, 29] width 1 height 1
click at [690, 42] on div "Write your prompt Generate with AI" at bounding box center [702, 47] width 163 height 17
click at [769, 47] on button "Generate with AI" at bounding box center [748, 47] width 60 height 11
click at [721, 84] on span "Refine" at bounding box center [735, 84] width 65 height 8
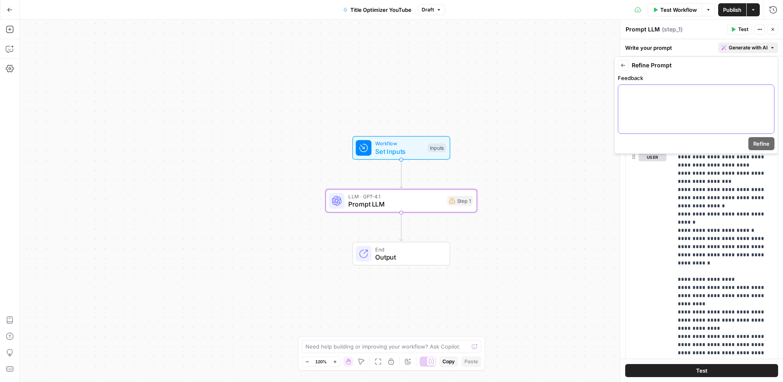
click at [626, 97] on div at bounding box center [697, 109] width 156 height 49
click at [710, 89] on p "**********" at bounding box center [696, 92] width 146 height 8
click at [707, 106] on div "**********" at bounding box center [697, 109] width 156 height 49
click at [759, 143] on span "Refine" at bounding box center [762, 144] width 16 height 8
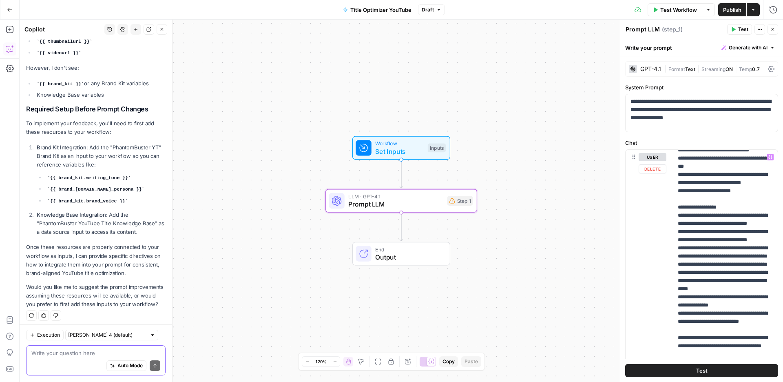
scroll to position [1409, 0]
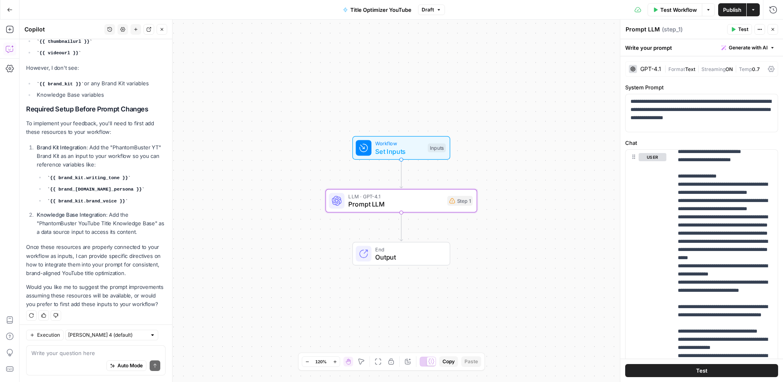
click at [727, 9] on span "Publish" at bounding box center [732, 10] width 18 height 8
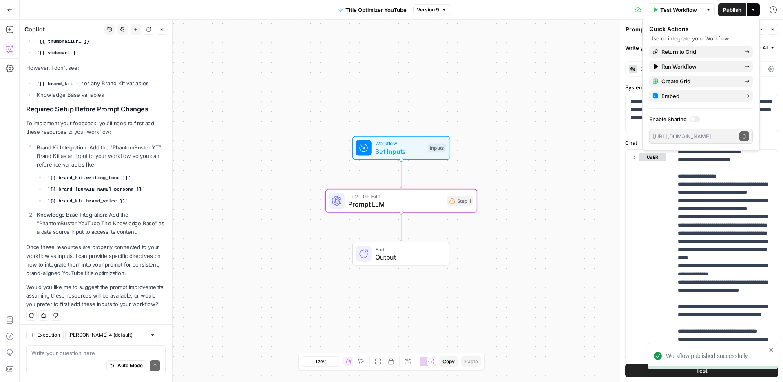
click at [5, 8] on button "Go Back" at bounding box center [9, 9] width 15 height 15
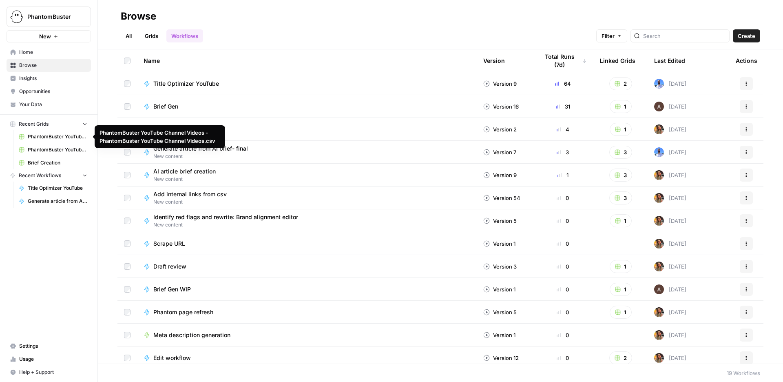
click at [56, 138] on span "PhantomBuster YouTube Channel Videos - PhantomBuster YouTube Channel Videos.csv" at bounding box center [58, 136] width 60 height 7
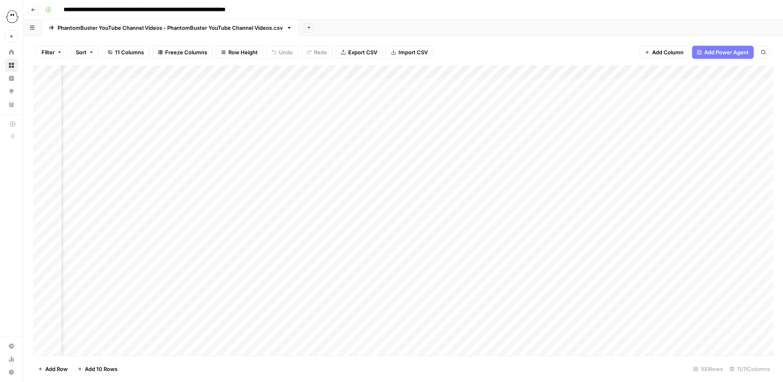
scroll to position [0, 402]
drag, startPoint x: 664, startPoint y: 149, endPoint x: 654, endPoint y: 85, distance: 64.8
click at [654, 85] on div "Add Column" at bounding box center [403, 210] width 741 height 290
click at [634, 86] on div "Add Column" at bounding box center [403, 210] width 741 height 290
click at [634, 98] on div "Add Column" at bounding box center [403, 210] width 741 height 290
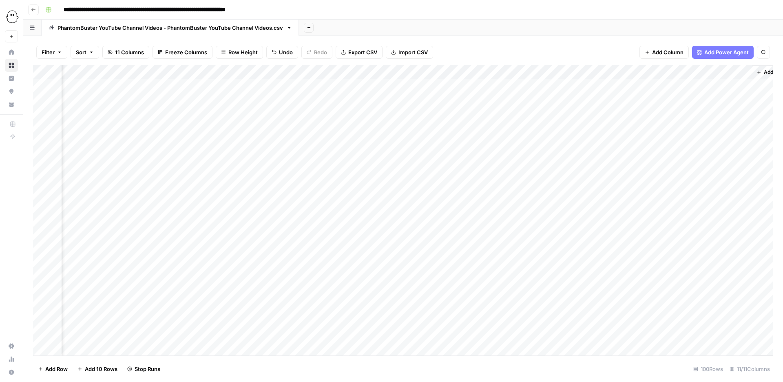
click at [632, 110] on div "Add Column" at bounding box center [403, 210] width 741 height 290
click at [633, 122] on div "Add Column" at bounding box center [403, 210] width 741 height 290
click at [633, 125] on div "Add Column" at bounding box center [403, 210] width 741 height 290
click at [635, 140] on div "Add Column" at bounding box center [403, 210] width 741 height 290
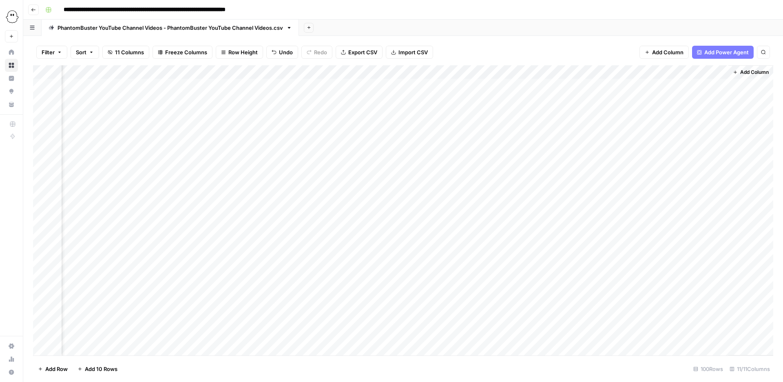
click at [678, 108] on div "Add Column" at bounding box center [403, 210] width 741 height 290
click at [678, 108] on body "**********" at bounding box center [391, 191] width 783 height 382
click at [651, 147] on div "Add Column" at bounding box center [403, 210] width 741 height 290
click at [644, 140] on div "Add Column" at bounding box center [403, 210] width 741 height 290
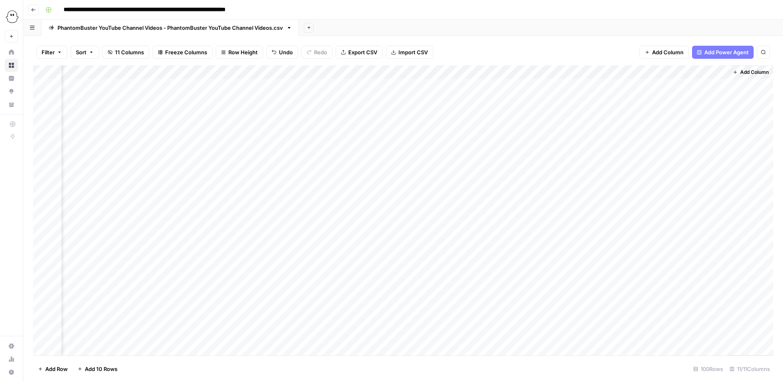
click at [665, 177] on div "Add Column" at bounding box center [403, 210] width 741 height 290
click at [719, 97] on div "Add Column" at bounding box center [403, 210] width 741 height 290
click at [647, 100] on div "Add Column" at bounding box center [403, 210] width 741 height 290
click at [653, 156] on div "Add Column" at bounding box center [403, 210] width 741 height 290
click at [718, 152] on div "Add Column" at bounding box center [403, 210] width 741 height 290
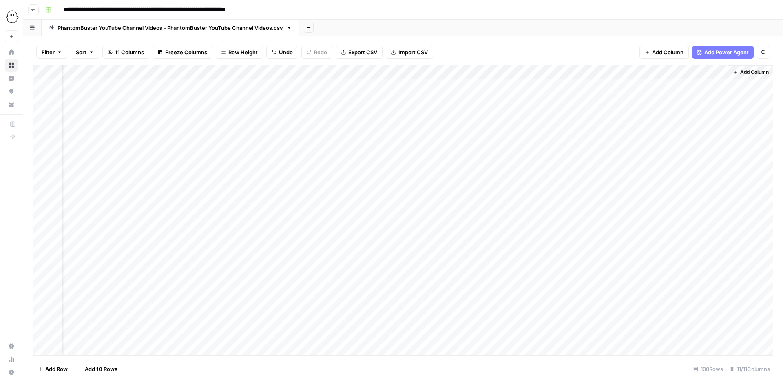
click at [678, 153] on div "Add Column" at bounding box center [403, 210] width 741 height 290
click at [660, 193] on div "Add Column" at bounding box center [403, 210] width 741 height 290
click at [670, 168] on div "Add Column" at bounding box center [403, 210] width 741 height 290
click at [723, 168] on div "Add Column" at bounding box center [403, 210] width 741 height 290
click at [679, 167] on div "Add Column" at bounding box center [403, 210] width 741 height 290
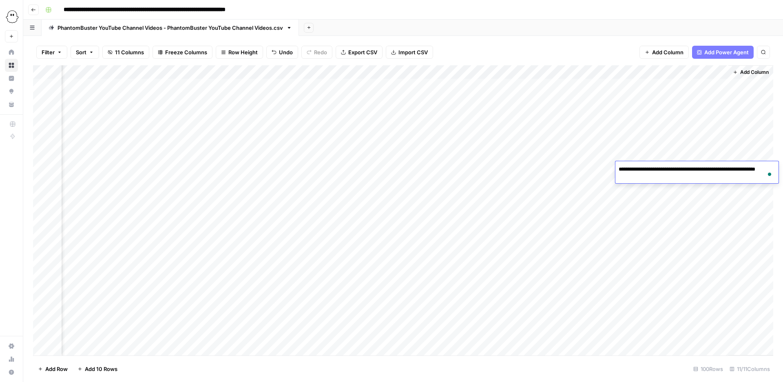
click at [669, 187] on div "Add Column" at bounding box center [403, 210] width 741 height 290
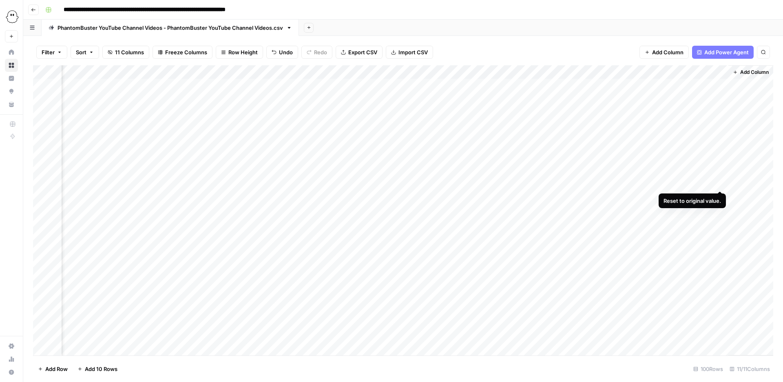
click at [719, 182] on div "Add Column" at bounding box center [403, 210] width 741 height 290
click at [601, 73] on div "Add Column" at bounding box center [403, 210] width 741 height 290
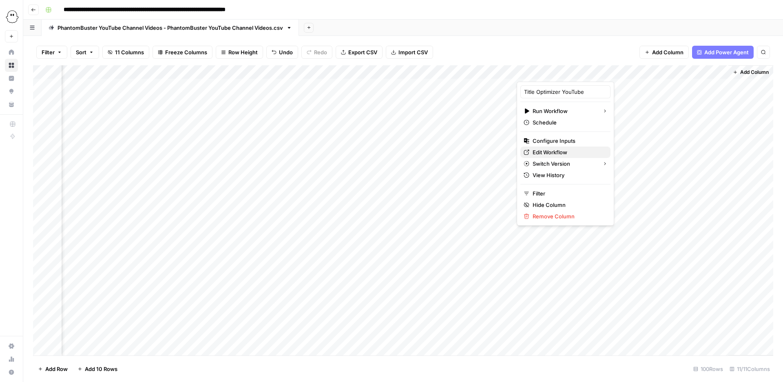
click at [543, 151] on span "Edit Workflow" at bounding box center [568, 152] width 71 height 8
click at [743, 71] on span "Add Column" at bounding box center [755, 72] width 29 height 7
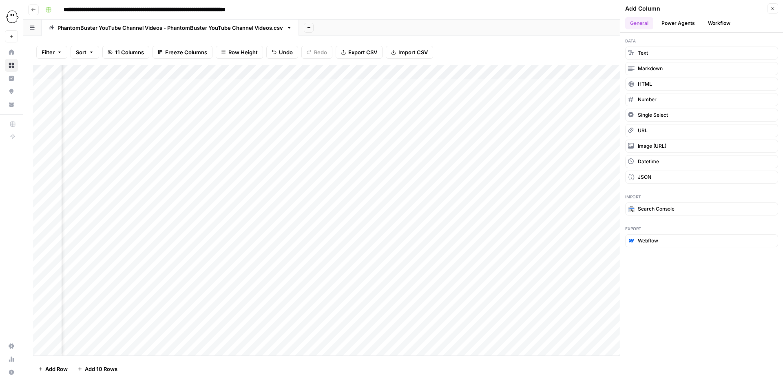
click at [670, 20] on button "Power Agents" at bounding box center [678, 23] width 43 height 12
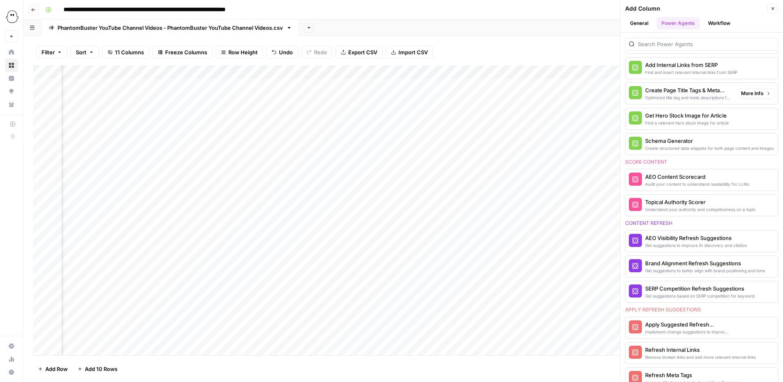
scroll to position [0, 0]
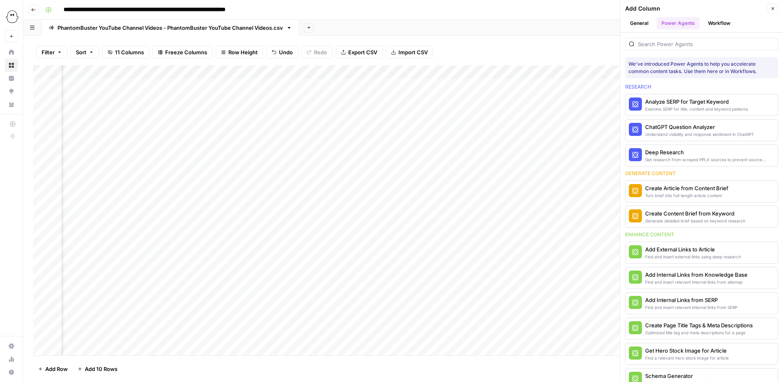
click at [641, 22] on button "General" at bounding box center [639, 23] width 28 height 12
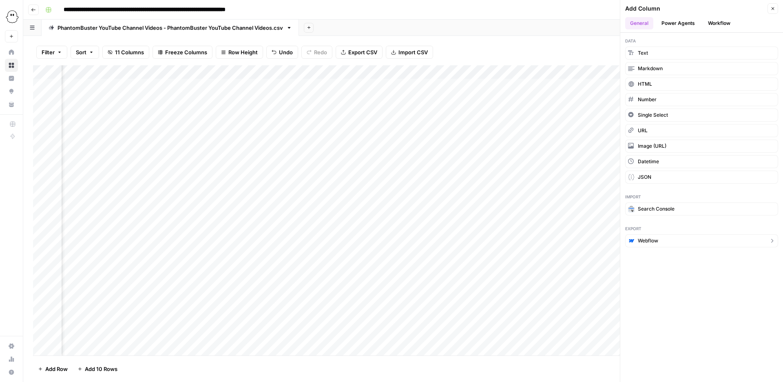
click at [772, 240] on icon "button" at bounding box center [772, 240] width 7 height 7
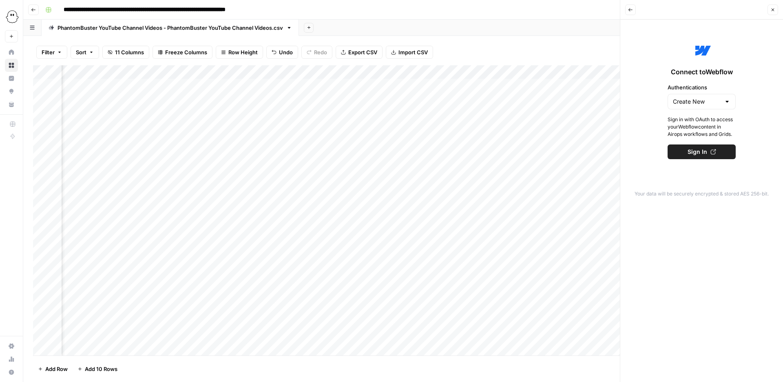
click at [633, 7] on button "Back" at bounding box center [630, 9] width 11 height 11
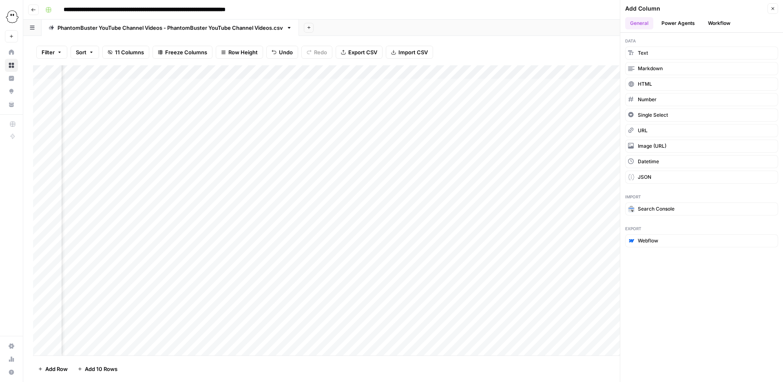
click at [712, 24] on button "Workflow" at bounding box center [719, 23] width 32 height 12
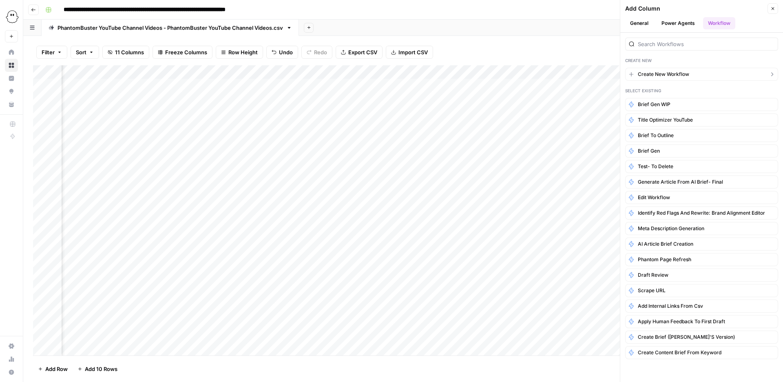
click at [657, 73] on span "Create New Workflow" at bounding box center [663, 74] width 51 height 7
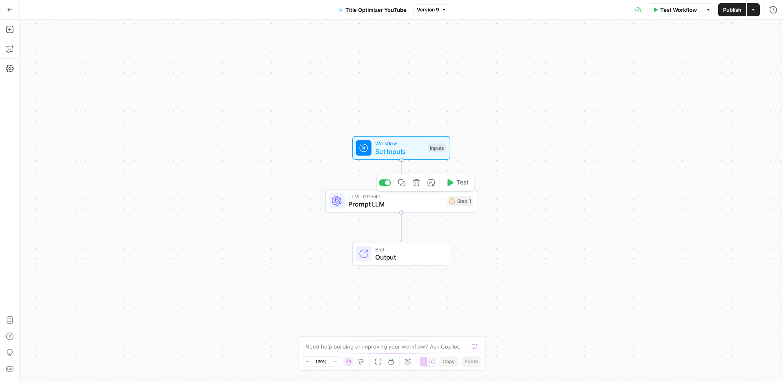
click at [410, 203] on span "Prompt LLM" at bounding box center [395, 204] width 95 height 10
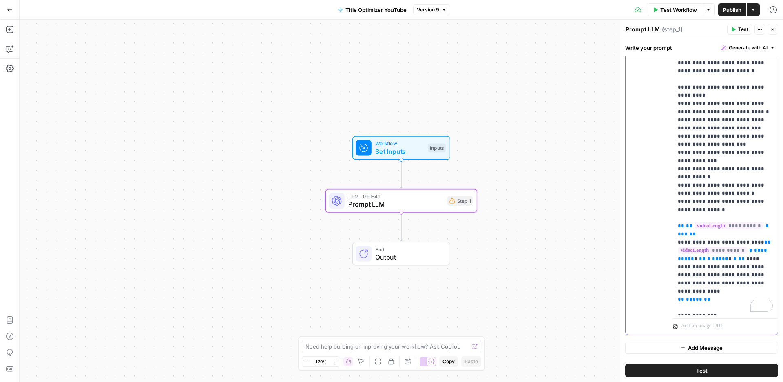
scroll to position [1902, 0]
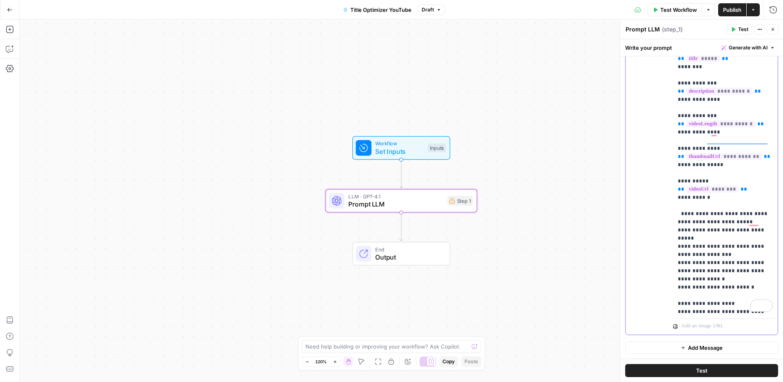
scroll to position [0, 0]
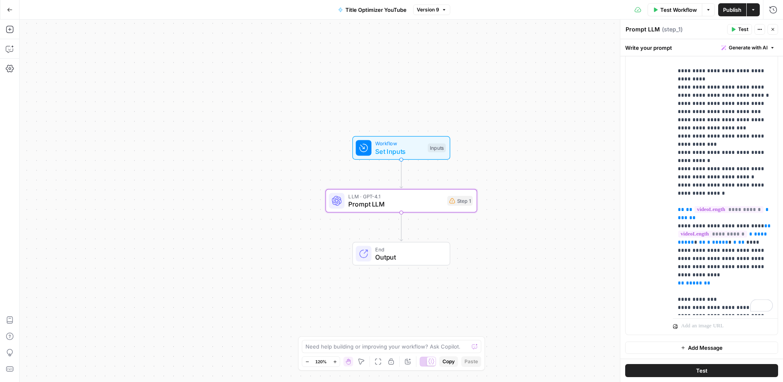
click at [8, 11] on icon "button" at bounding box center [10, 10] width 6 height 6
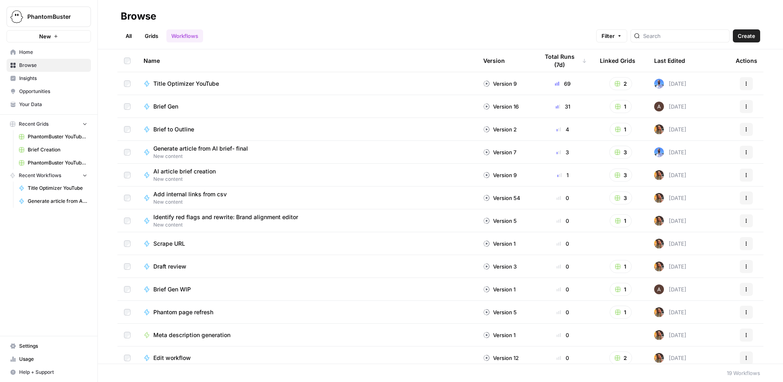
click at [26, 100] on link "Your Data" at bounding box center [49, 104] width 84 height 13
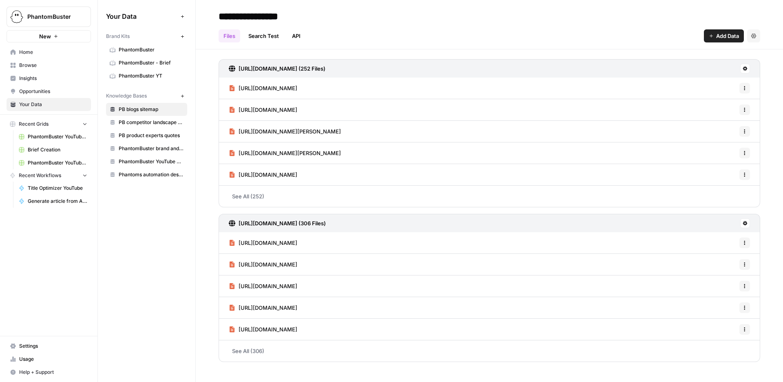
click at [26, 79] on span "Insights" at bounding box center [53, 78] width 68 height 7
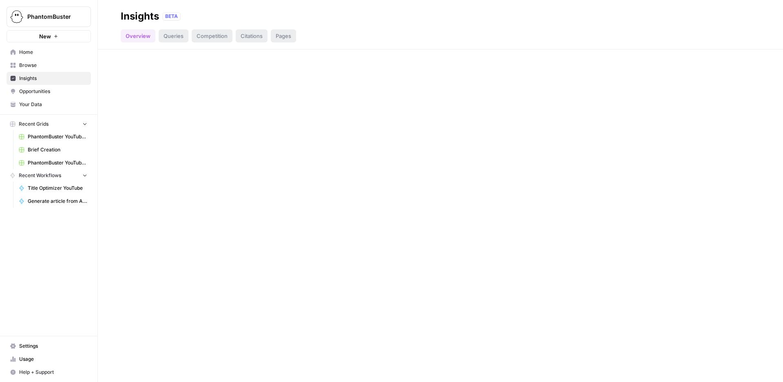
click at [27, 65] on span "Browse" at bounding box center [53, 65] width 68 height 7
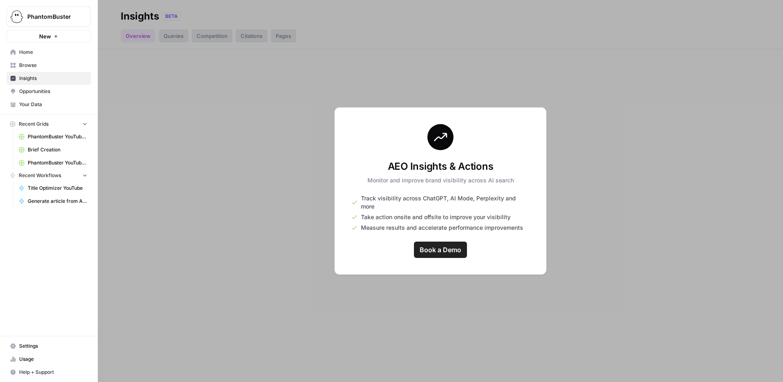
click at [33, 53] on span "Home" at bounding box center [53, 52] width 68 height 7
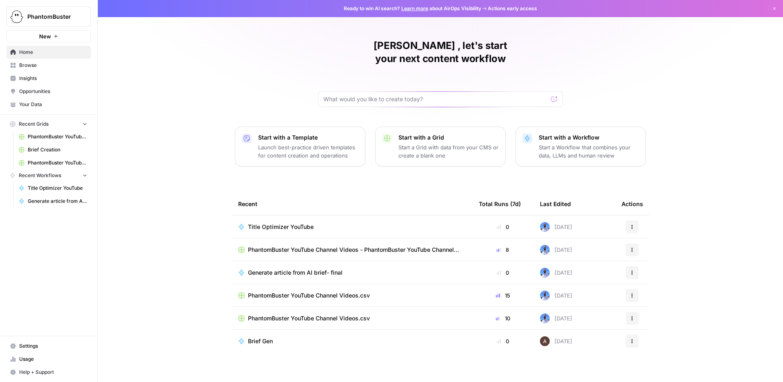
click at [36, 67] on span "Browse" at bounding box center [53, 65] width 68 height 7
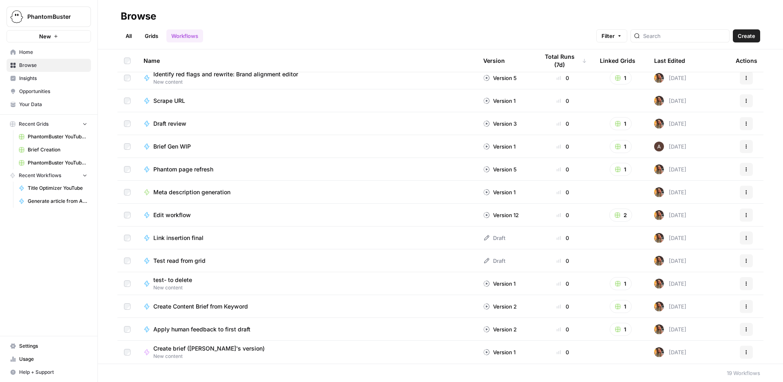
click at [168, 193] on span "Meta description generation" at bounding box center [191, 192] width 77 height 8
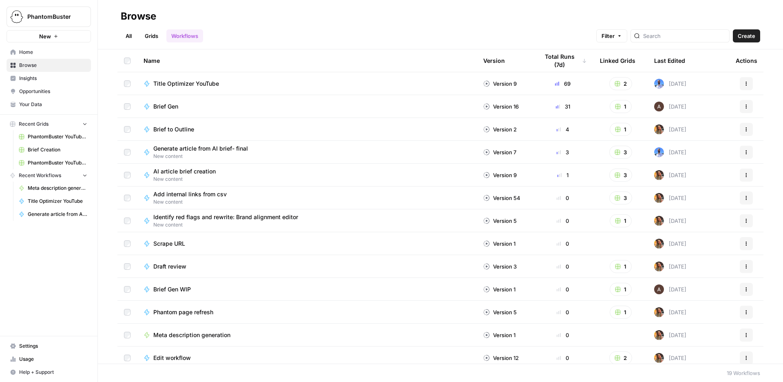
click at [158, 35] on link "Grids" at bounding box center [151, 35] width 23 height 13
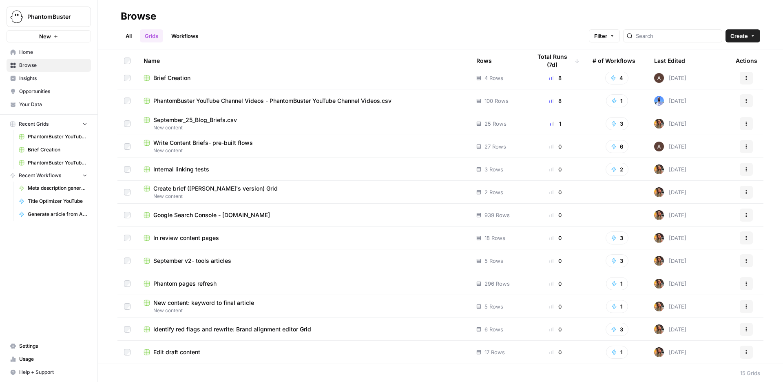
click at [227, 142] on span "Write Content Briefs- pre-built flows" at bounding box center [203, 143] width 100 height 8
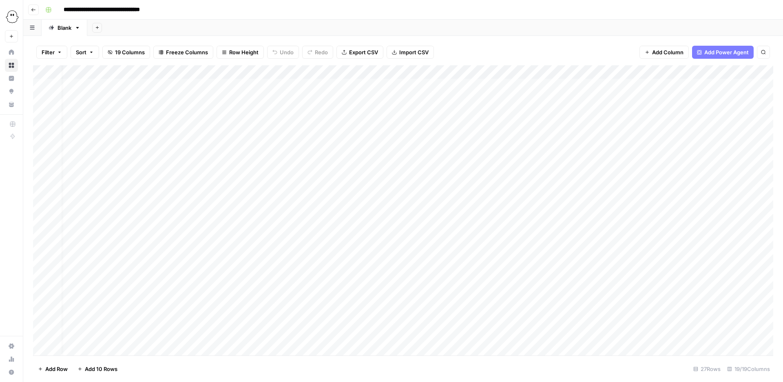
click at [354, 71] on div "Add Column" at bounding box center [403, 210] width 741 height 290
click at [411, 100] on div "Add Column" at bounding box center [403, 210] width 741 height 290
click at [512, 71] on div "Add Column" at bounding box center [403, 210] width 741 height 290
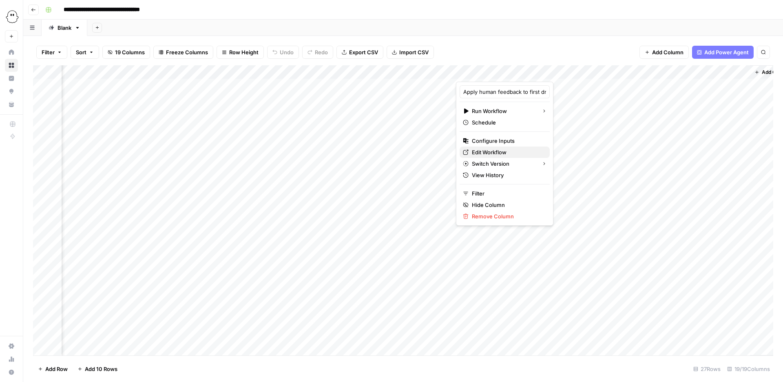
click at [493, 150] on span "Edit Workflow" at bounding box center [507, 152] width 71 height 8
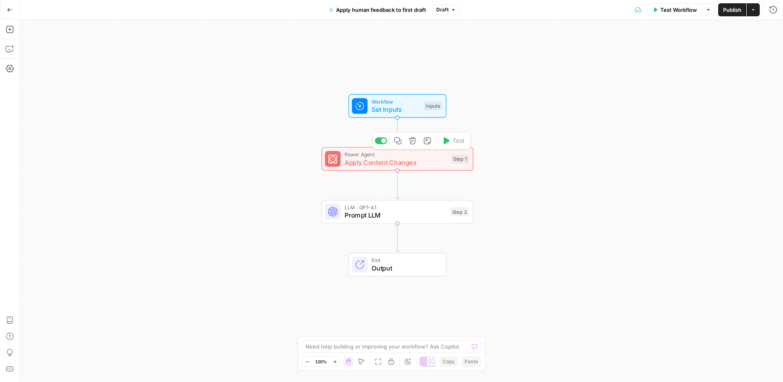
click at [441, 158] on span "Apply Content Changes" at bounding box center [396, 162] width 103 height 10
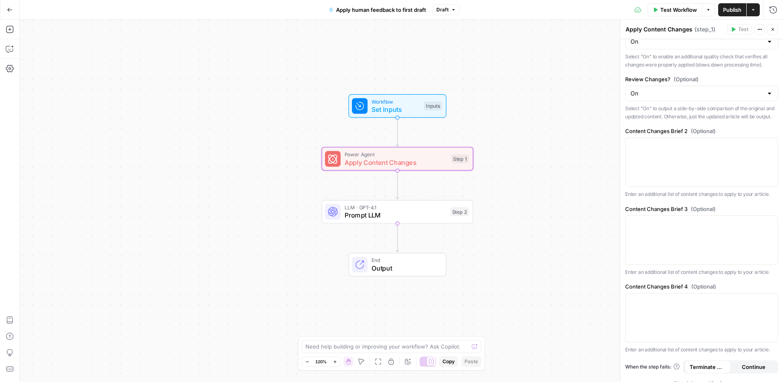
scroll to position [240, 0]
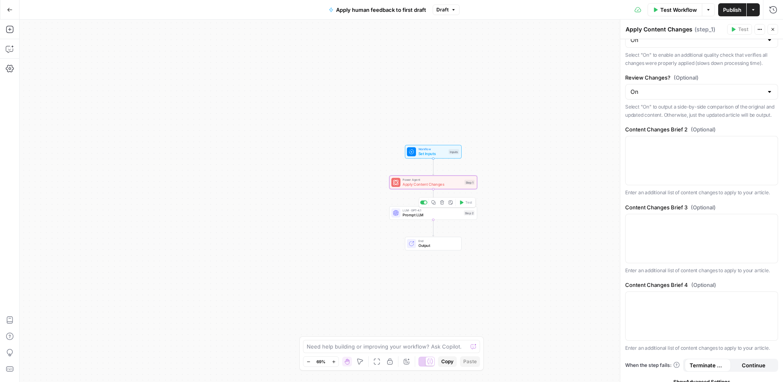
click at [436, 216] on span "Prompt LLM" at bounding box center [432, 215] width 59 height 6
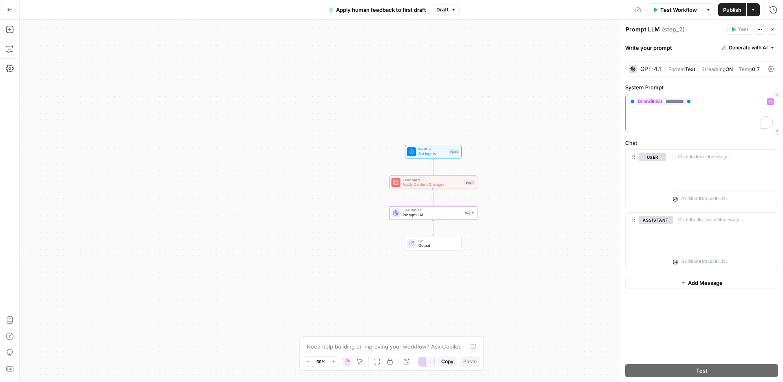
drag, startPoint x: 733, startPoint y: 108, endPoint x: 622, endPoint y: 98, distance: 111.4
click at [622, 98] on div "Prompt LLM Prompt LLM ( step_2 ) Test Actions Close Write your prompt Generate …" at bounding box center [701, 201] width 163 height 362
copy p "** ********* **"
click at [672, 122] on div "** ********* **" at bounding box center [702, 113] width 152 height 38
click at [667, 100] on span "*********" at bounding box center [660, 101] width 51 height 7
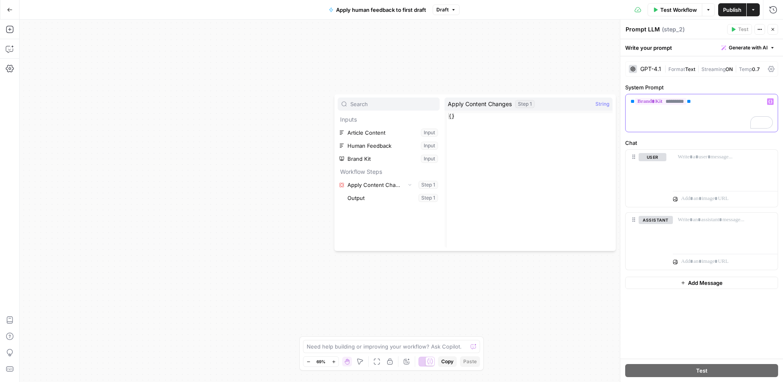
click at [657, 121] on div "** ********* **" at bounding box center [702, 113] width 152 height 38
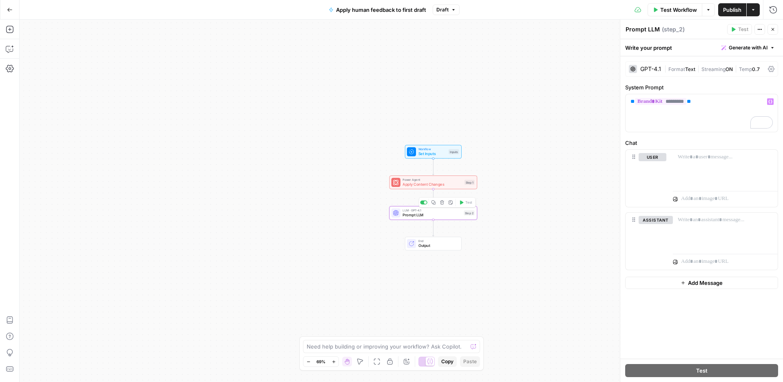
click at [439, 214] on span "Prompt LLM" at bounding box center [432, 215] width 59 height 6
click at [447, 184] on span "Apply Content Changes" at bounding box center [433, 185] width 60 height 6
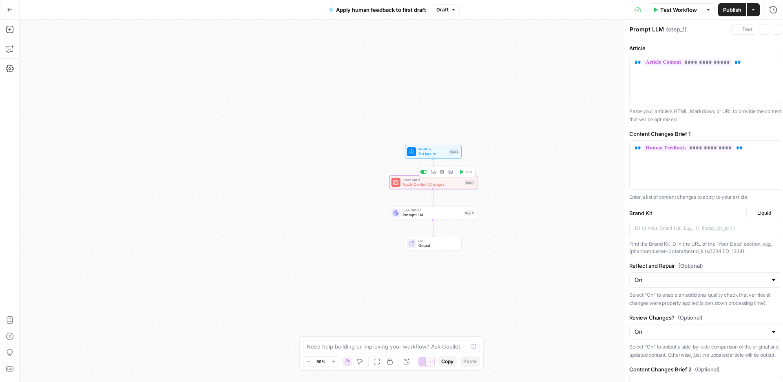
type textarea "Apply Content Changes"
click at [668, 61] on span "**********" at bounding box center [683, 62] width 89 height 7
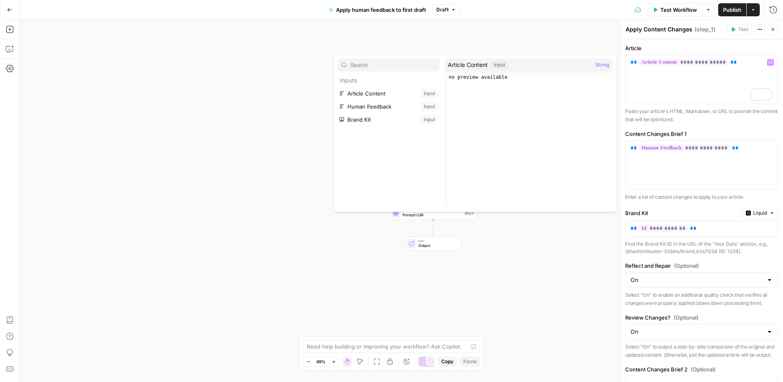
click at [400, 41] on div "Workflow Set Inputs Inputs Power Agent Apply Content Changes Step 1 LLM · GPT-4…" at bounding box center [402, 201] width 764 height 362
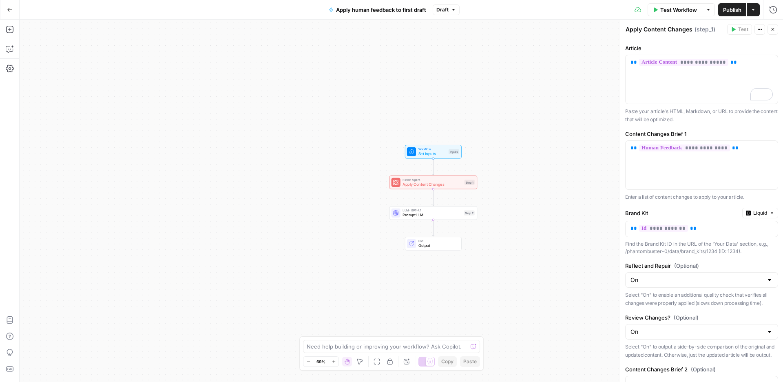
click at [413, 215] on span "Prompt LLM" at bounding box center [432, 215] width 59 height 6
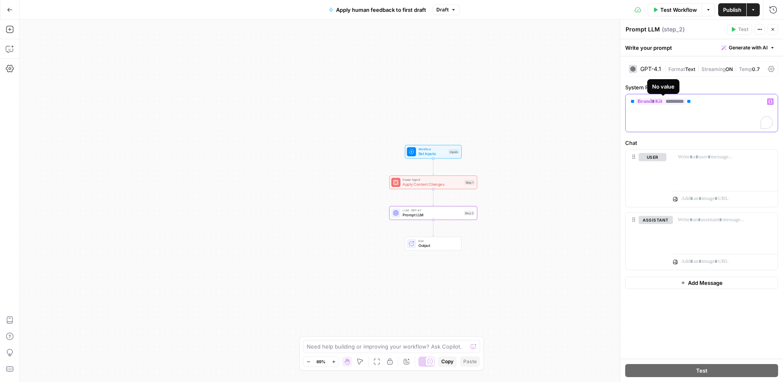
click at [659, 102] on span "*********" at bounding box center [660, 101] width 51 height 7
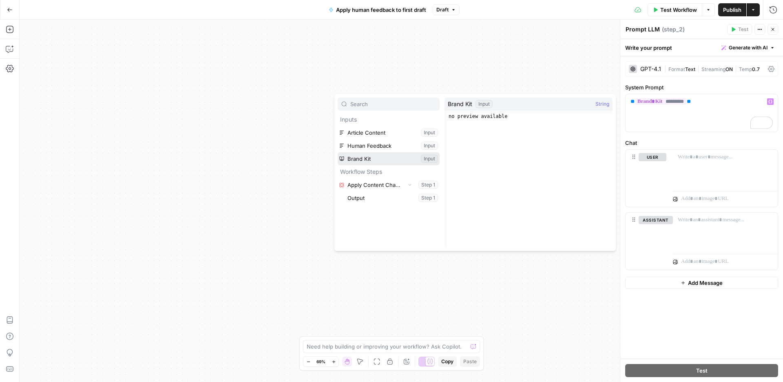
click at [361, 162] on button "Select variable Brand Kit" at bounding box center [389, 158] width 102 height 13
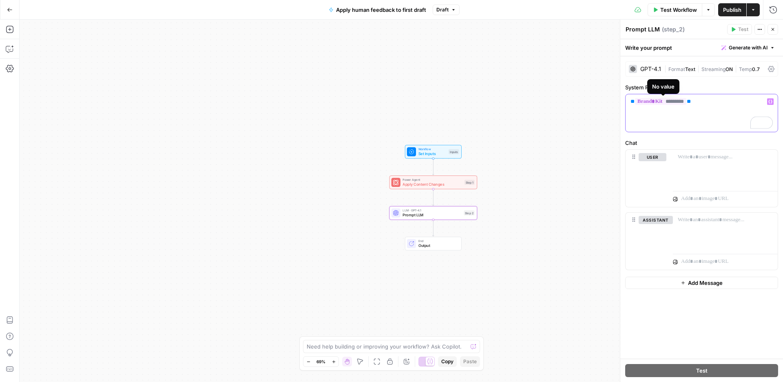
click at [649, 104] on span "*********" at bounding box center [660, 101] width 51 height 7
click at [700, 121] on div "** ********* **" at bounding box center [702, 113] width 152 height 38
click at [384, 89] on div "Workflow Set Inputs Inputs Power Agent Apply Content Changes Step 1 LLM · GPT-4…" at bounding box center [402, 201] width 764 height 362
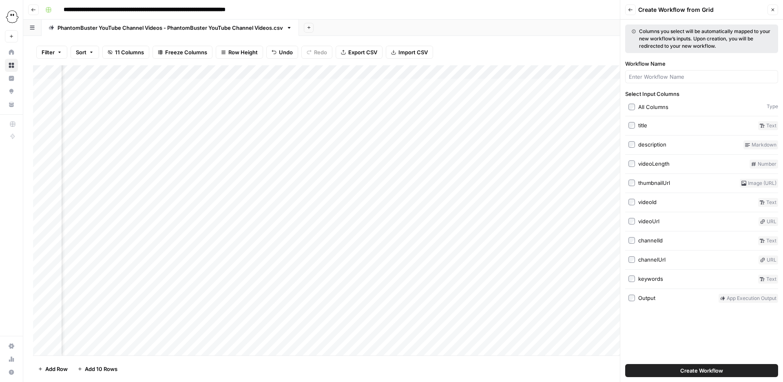
scroll to position [0, 426]
click at [674, 371] on button "Create Workflow" at bounding box center [701, 370] width 153 height 13
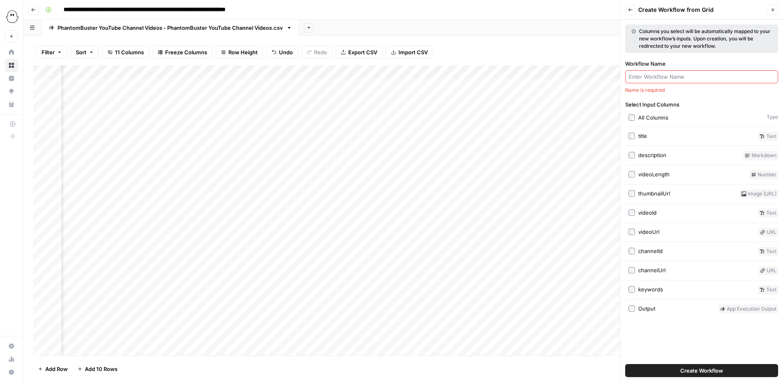
click at [642, 80] on input "Workflow Name" at bounding box center [702, 77] width 146 height 8
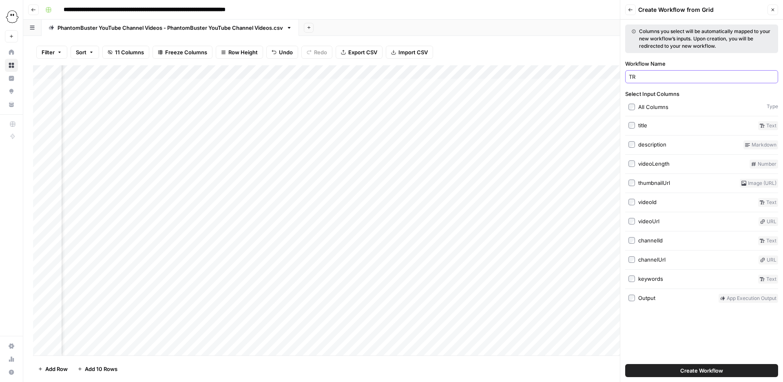
type input "T"
type input "YT Title optimizer 2.1"
click at [699, 373] on span "Create Workflow" at bounding box center [702, 370] width 43 height 8
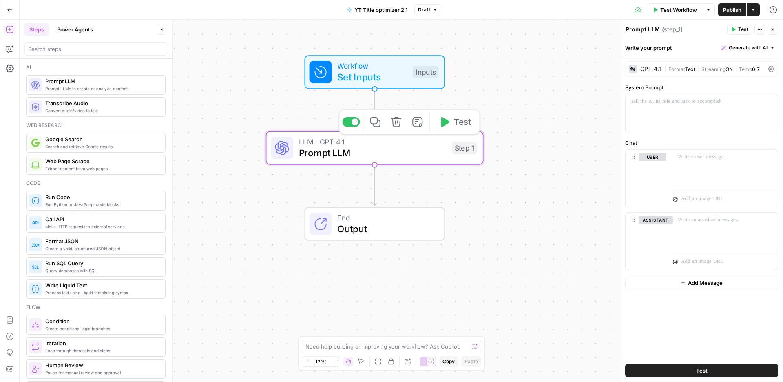
click at [366, 159] on span "Prompt LLM" at bounding box center [373, 153] width 148 height 14
click at [674, 281] on button "Add Message" at bounding box center [701, 283] width 153 height 12
click at [654, 282] on button "user" at bounding box center [653, 283] width 28 height 8
click at [654, 282] on button "assistant" at bounding box center [656, 283] width 34 height 8
click at [693, 345] on span "Add Message" at bounding box center [705, 345] width 35 height 8
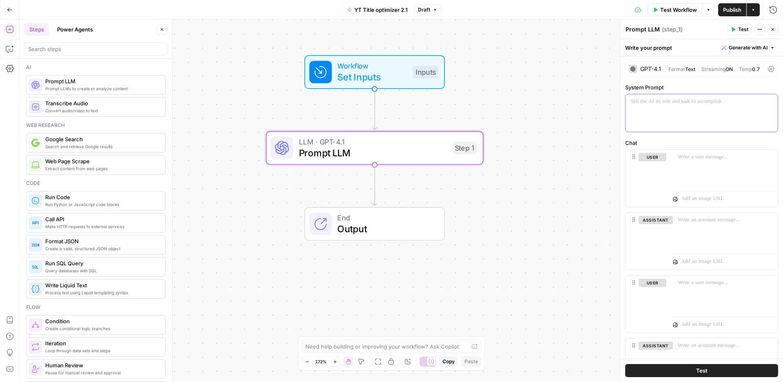
click at [635, 103] on p at bounding box center [702, 102] width 142 height 8
paste div "To enrich screen reader interactions, please activate Accessibility in Grammarl…"
drag, startPoint x: 692, startPoint y: 106, endPoint x: 603, endPoint y: 95, distance: 88.8
click at [603, 95] on body "PhantomBuster New Home Browse Insights Opportunities Your Data Recent Grids Pha…" at bounding box center [391, 191] width 783 height 382
drag, startPoint x: 676, startPoint y: 102, endPoint x: 566, endPoint y: 99, distance: 110.6
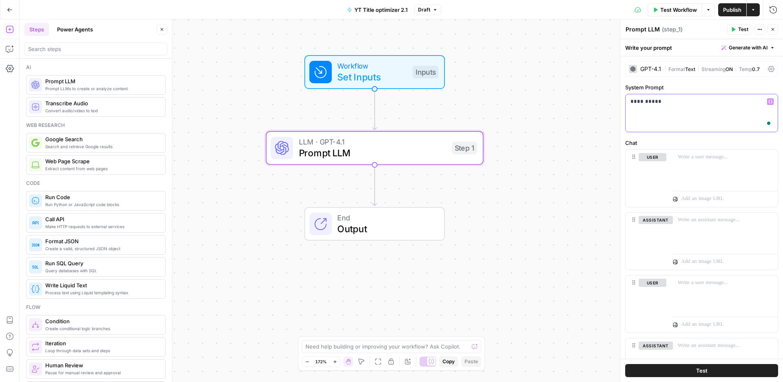
click at [566, 99] on body "PhantomBuster New Home Browse Insights Opportunities Your Data Recent Grids Pha…" at bounding box center [391, 191] width 783 height 382
click at [771, 102] on icon "button" at bounding box center [771, 102] width 4 height 4
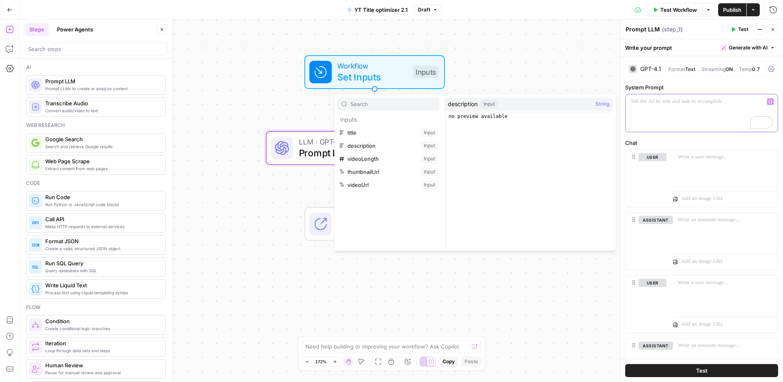
click at [691, 110] on div "To enrich screen reader interactions, please activate Accessibility in Grammarl…" at bounding box center [702, 113] width 152 height 38
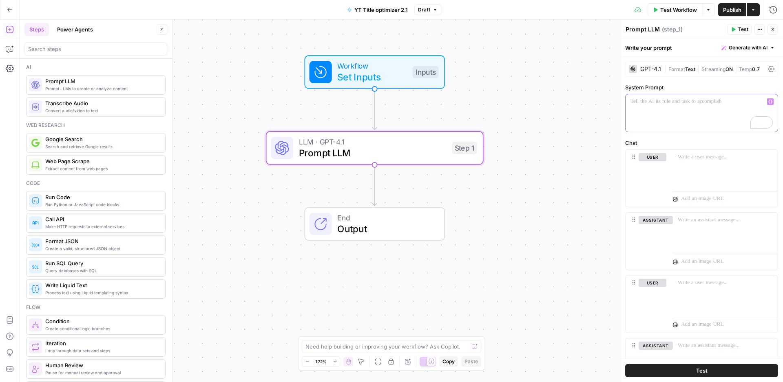
click at [771, 101] on icon "button" at bounding box center [771, 102] width 4 height 4
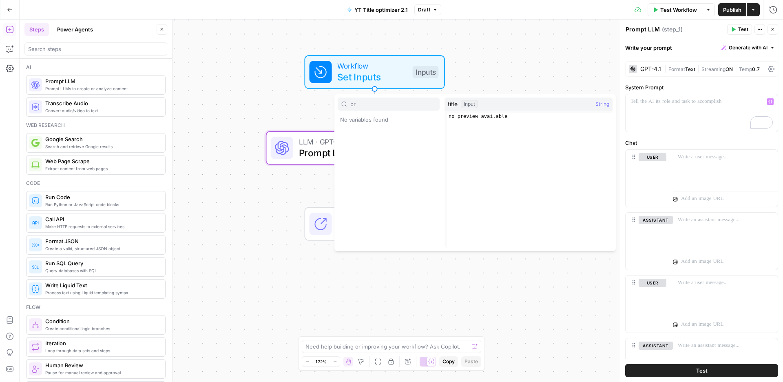
type input "b"
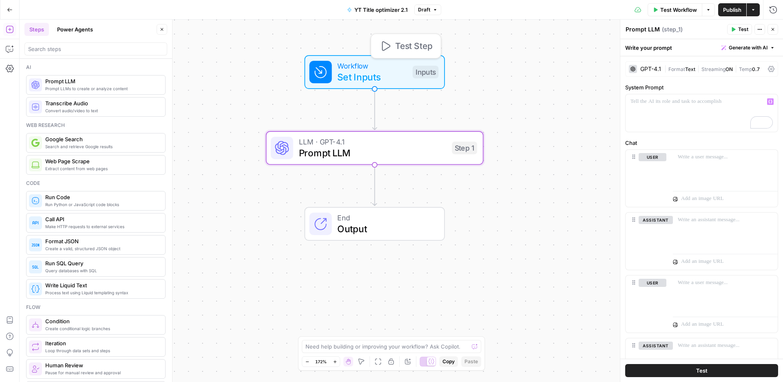
click at [421, 66] on div "Inputs" at bounding box center [426, 72] width 26 height 13
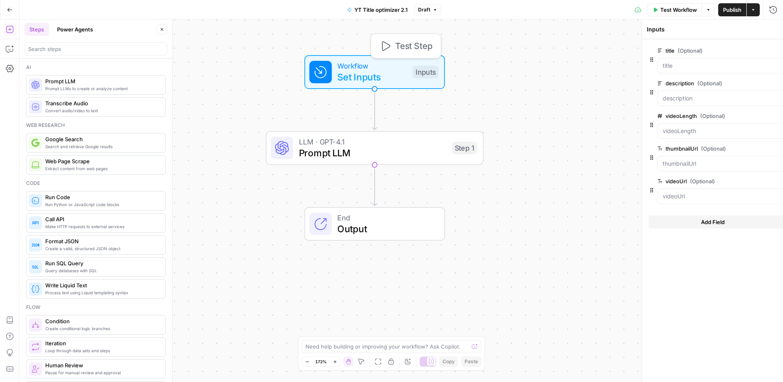
click at [337, 72] on span "Set Inputs" at bounding box center [371, 77] width 69 height 14
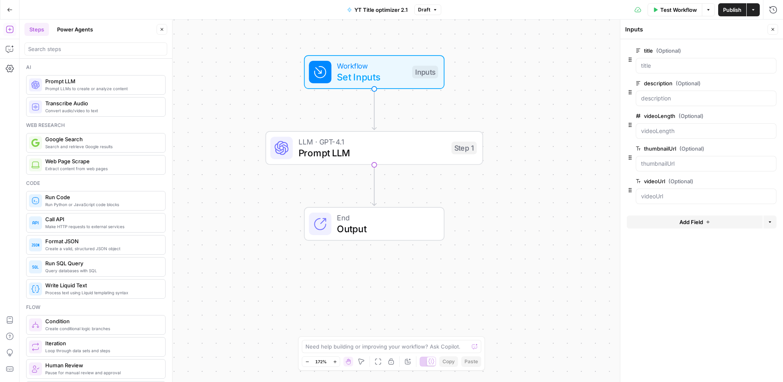
click at [676, 220] on button "Add Field" at bounding box center [695, 221] width 136 height 13
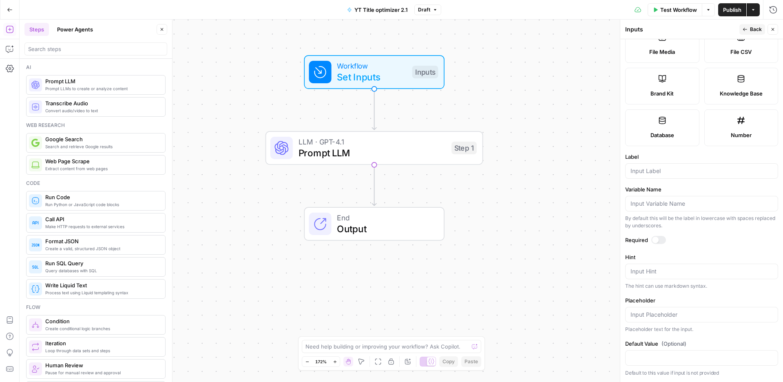
scroll to position [149, 0]
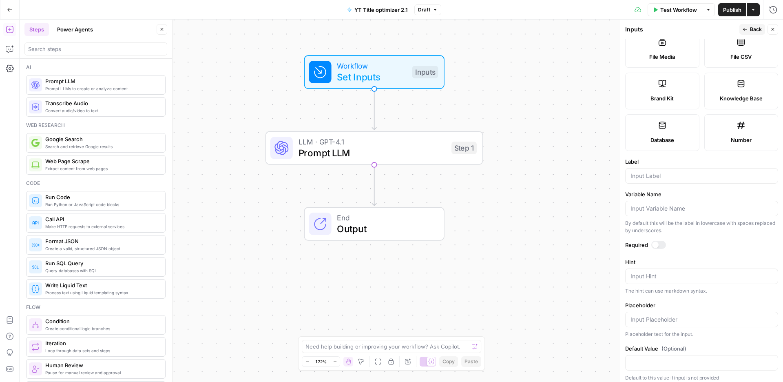
click at [645, 94] on div "Brand Kit" at bounding box center [662, 98] width 60 height 8
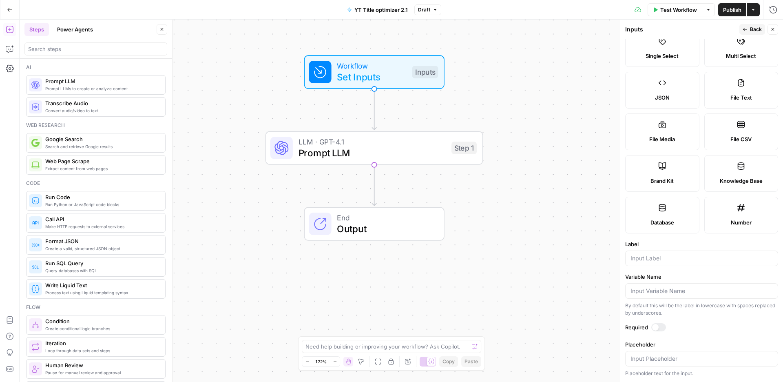
click at [655, 171] on label "Brand Kit" at bounding box center [662, 173] width 74 height 37
click at [653, 262] on input "Label" at bounding box center [702, 258] width 142 height 8
click at [727, 181] on span "Knowledge Base" at bounding box center [741, 181] width 43 height 8
click at [720, 179] on span "Knowledge Base" at bounding box center [741, 181] width 43 height 8
click at [637, 264] on div at bounding box center [701, 259] width 153 height 16
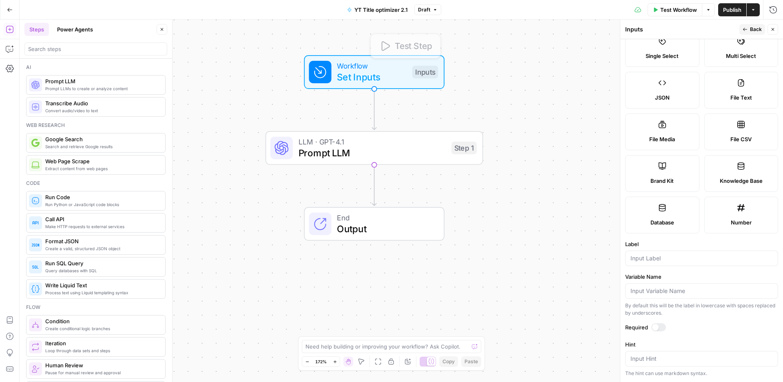
click at [219, 96] on div "Workflow Set Inputs Inputs Test Step LLM · GPT-4.1 Prompt LLM Step 1 End Output" at bounding box center [402, 201] width 764 height 362
click at [749, 8] on button "Actions" at bounding box center [753, 9] width 13 height 13
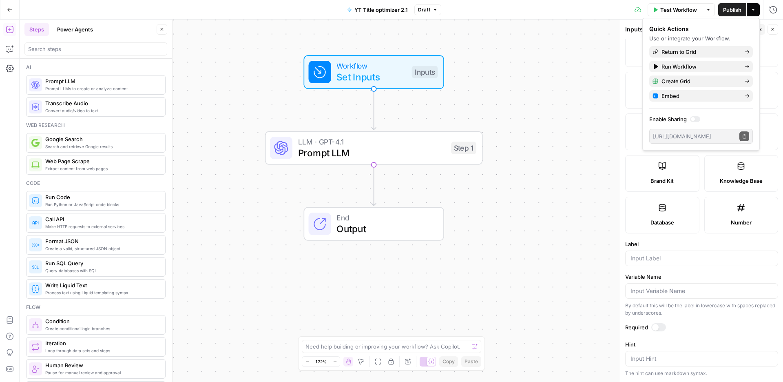
click at [503, 43] on div "Workflow Set Inputs Inputs LLM · GPT-4.1 Prompt LLM Step 1 End Output" at bounding box center [402, 201] width 764 height 362
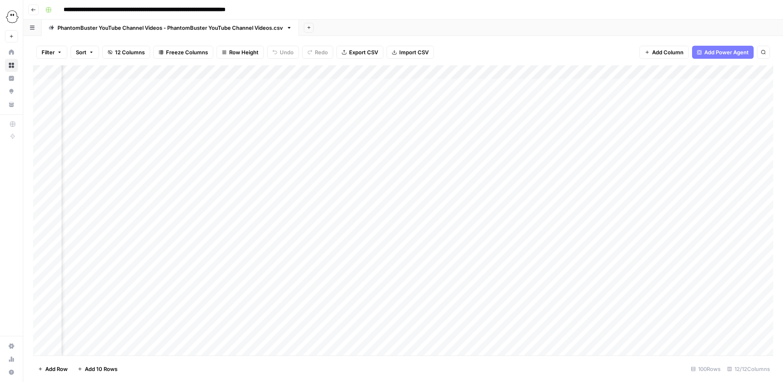
scroll to position [0, 517]
click at [737, 72] on icon "button" at bounding box center [735, 72] width 5 height 5
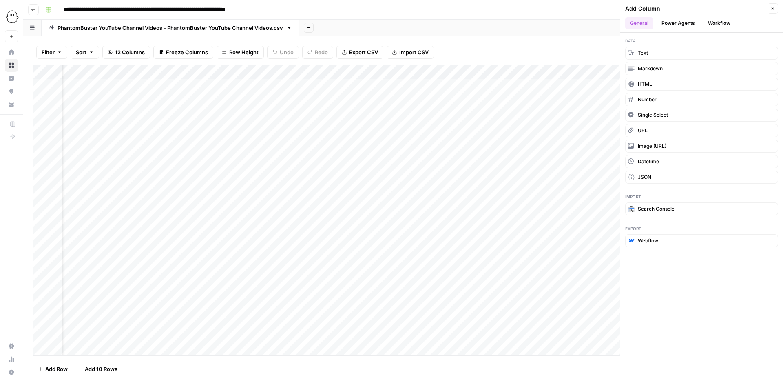
click at [719, 20] on button "Workflow" at bounding box center [719, 23] width 32 height 12
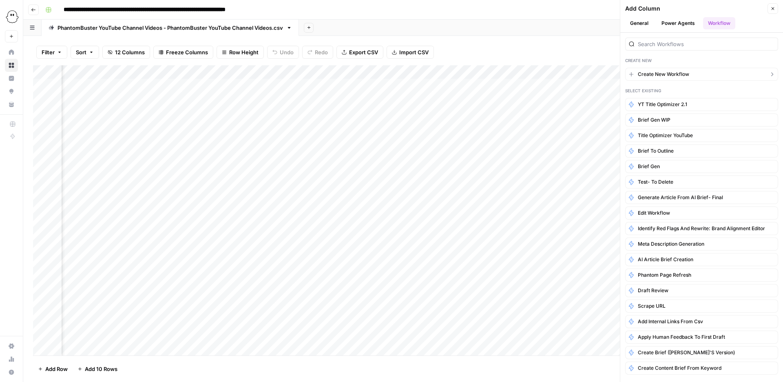
click at [653, 73] on span "Create New Workflow" at bounding box center [663, 74] width 51 height 7
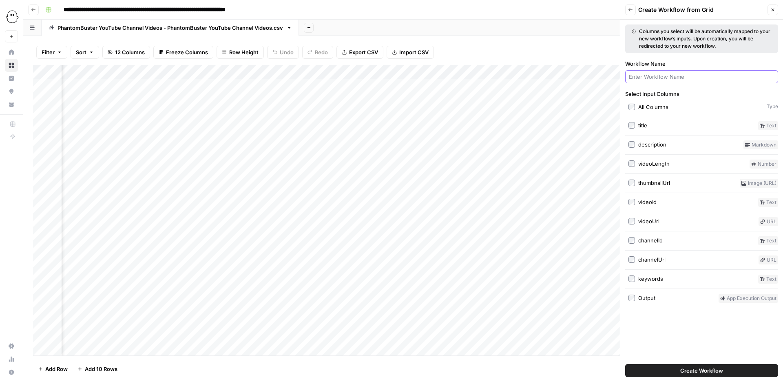
click at [649, 79] on input "Workflow Name" at bounding box center [702, 77] width 146 height 8
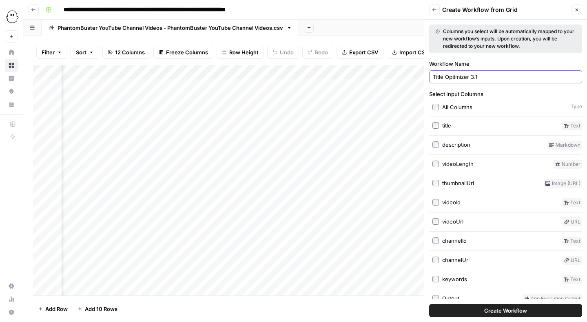
type input "Title Optimizer 3.1"
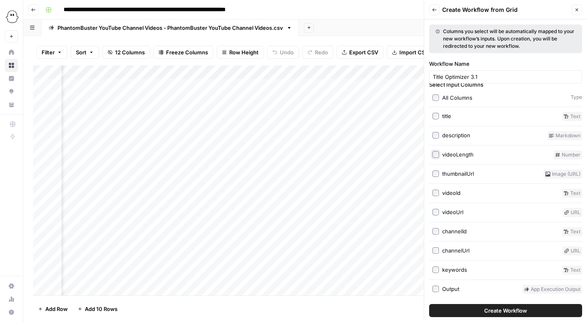
scroll to position [11, 0]
click at [432, 169] on label "thumbnailUrl" at bounding box center [486, 172] width 108 height 9
click at [434, 195] on label "videoId" at bounding box center [495, 191] width 126 height 9
click at [432, 231] on div "channelId Text" at bounding box center [505, 230] width 153 height 9
click at [432, 251] on label "channelUrl" at bounding box center [495, 249] width 127 height 9
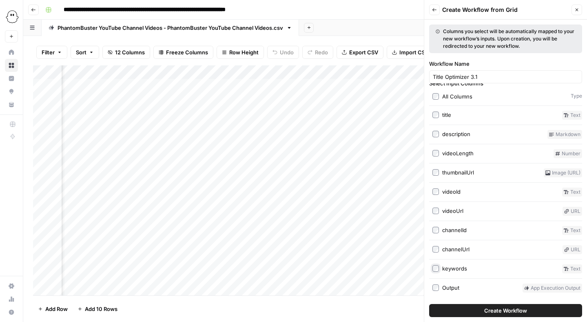
scroll to position [0, 0]
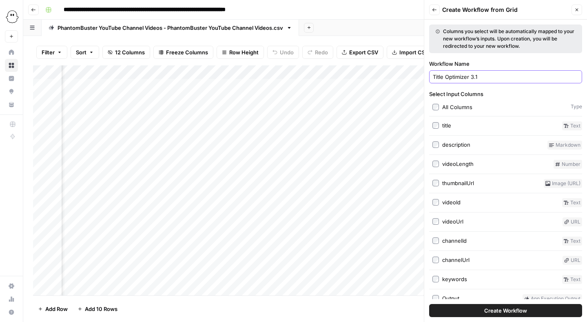
click at [488, 75] on input "Title Optimizer 3.1" at bounding box center [506, 77] width 146 height 8
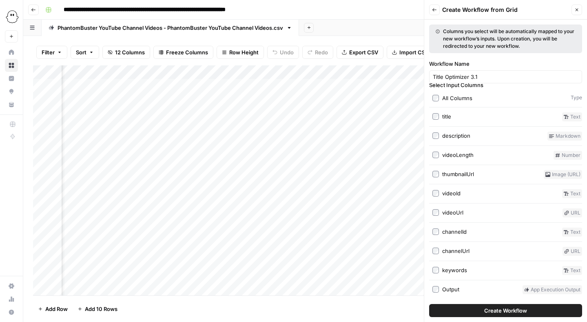
scroll to position [11, 0]
click at [492, 306] on span "Create Workflow" at bounding box center [505, 310] width 43 height 8
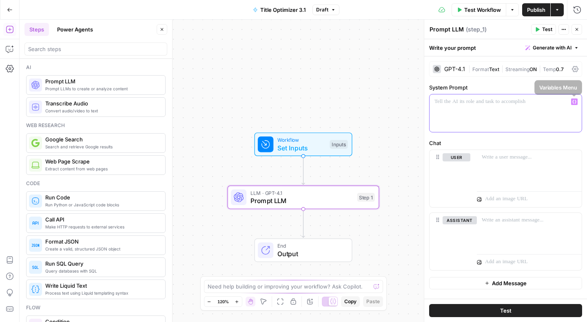
click at [572, 102] on icon "button" at bounding box center [574, 102] width 4 height 4
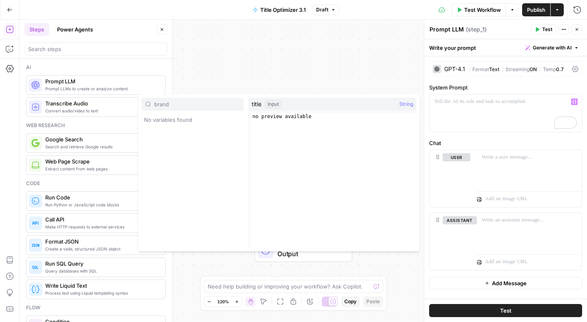
type input "brand"
click at [244, 86] on div "Workflow Set Inputs Inputs LLM · GPT-4.1 Prompt LLM Step 1 End Output" at bounding box center [304, 171] width 568 height 302
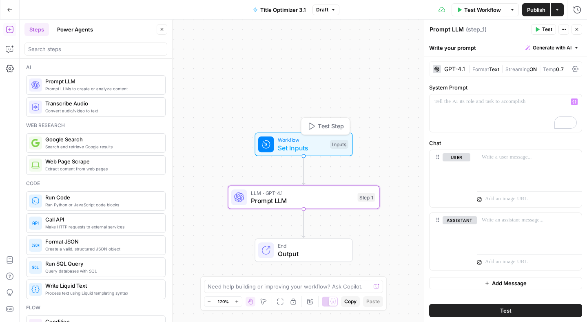
click at [299, 144] on span "Set Inputs" at bounding box center [302, 148] width 49 height 10
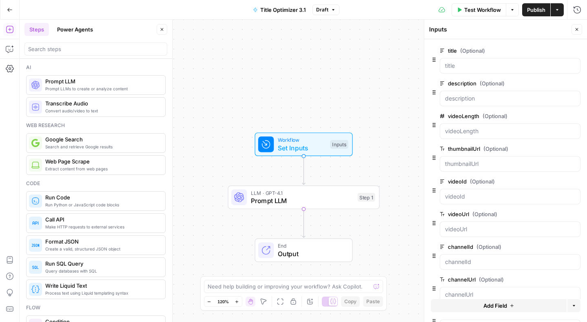
scroll to position [47, 0]
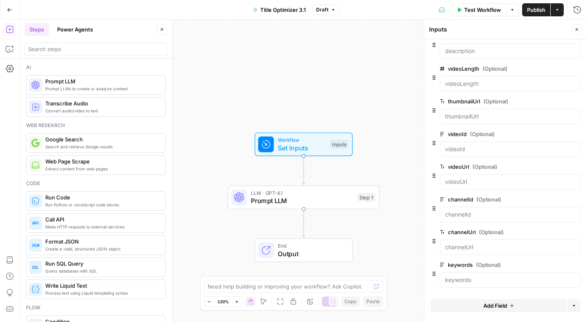
click at [487, 302] on span "Add Field" at bounding box center [495, 305] width 24 height 8
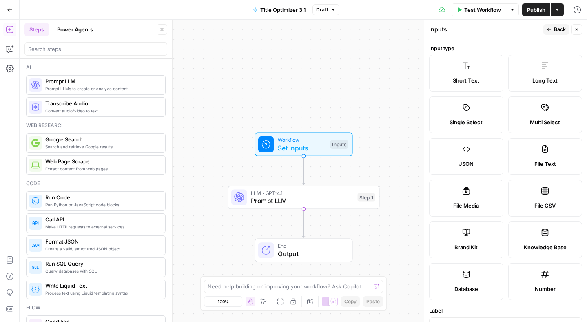
click at [473, 240] on label "Brand Kit" at bounding box center [466, 239] width 74 height 37
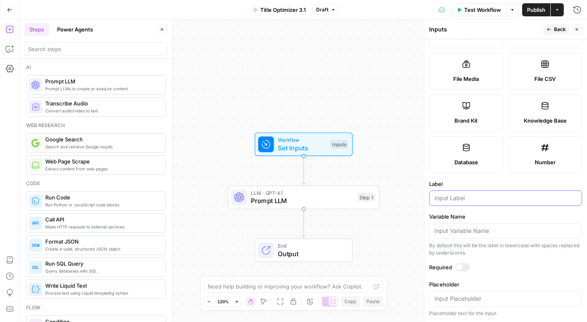
click at [455, 196] on input "Label" at bounding box center [506, 198] width 142 height 8
type input "Brand Kit YT"
click at [355, 136] on div "Workflow Set Inputs Inputs" at bounding box center [304, 144] width 152 height 24
click at [376, 127] on div "Workflow Set Inputs Inputs LLM · GPT-4.1 Prompt LLM Step 1 End Output" at bounding box center [304, 171] width 568 height 302
click at [553, 115] on label "Knowledge Base" at bounding box center [545, 113] width 74 height 37
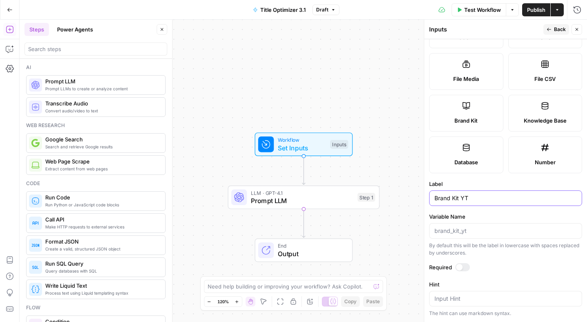
click at [478, 199] on input "Brand Kit YT" at bounding box center [506, 198] width 142 height 8
click at [350, 126] on div "Workflow Set Inputs Inputs LLM · GPT-4.1 Prompt LLM Step 1 End Output" at bounding box center [304, 171] width 568 height 302
click at [313, 145] on span "Set Inputs" at bounding box center [301, 148] width 49 height 10
click at [282, 196] on span "Prompt LLM" at bounding box center [302, 200] width 103 height 10
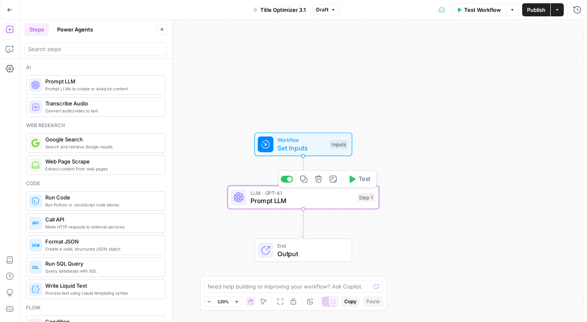
type textarea "Prompt LLM"
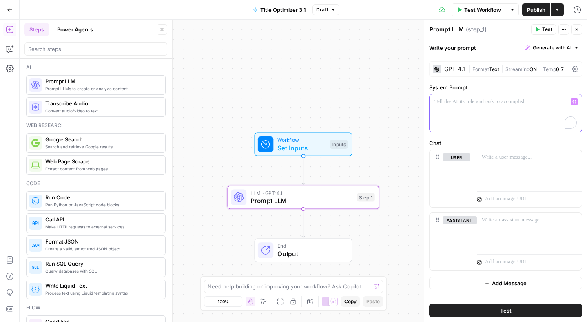
click at [459, 109] on div "To enrich screen reader interactions, please activate Accessibility in Grammarl…" at bounding box center [506, 113] width 152 height 38
click at [575, 99] on button "Variables Menu" at bounding box center [574, 101] width 7 height 7
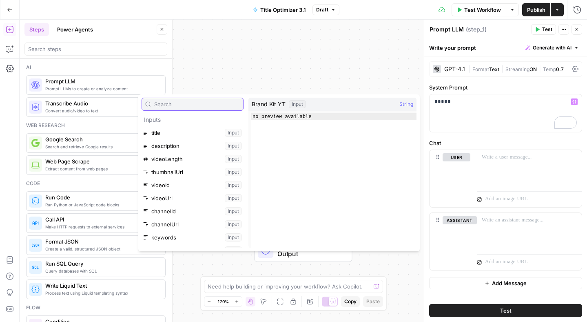
scroll to position [9, 0]
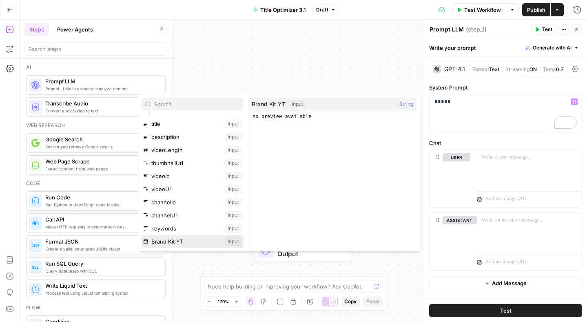
drag, startPoint x: 172, startPoint y: 241, endPoint x: 229, endPoint y: 171, distance: 89.9
click at [172, 241] on button "Select variable Brand Kit YT" at bounding box center [193, 241] width 102 height 13
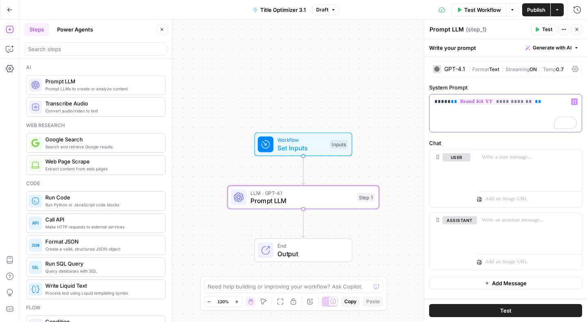
click at [488, 101] on span "**********" at bounding box center [496, 101] width 77 height 7
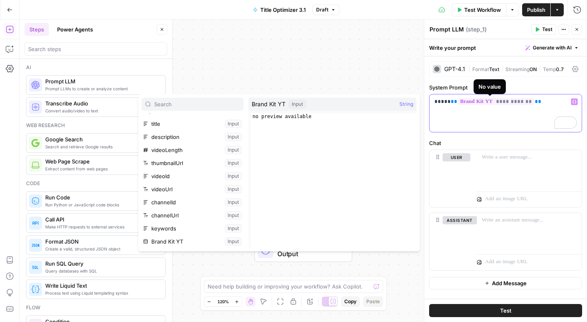
click at [468, 99] on span "**********" at bounding box center [496, 101] width 77 height 7
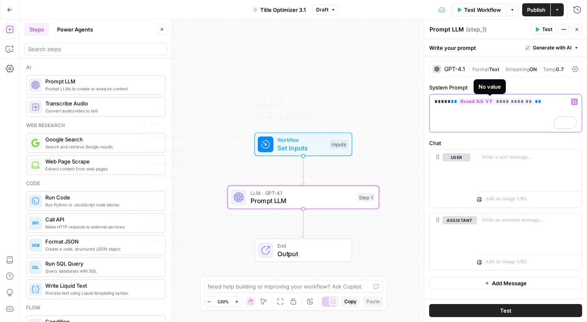
click at [468, 99] on span "**********" at bounding box center [496, 101] width 77 height 7
